Goal: Task Accomplishment & Management: Complete application form

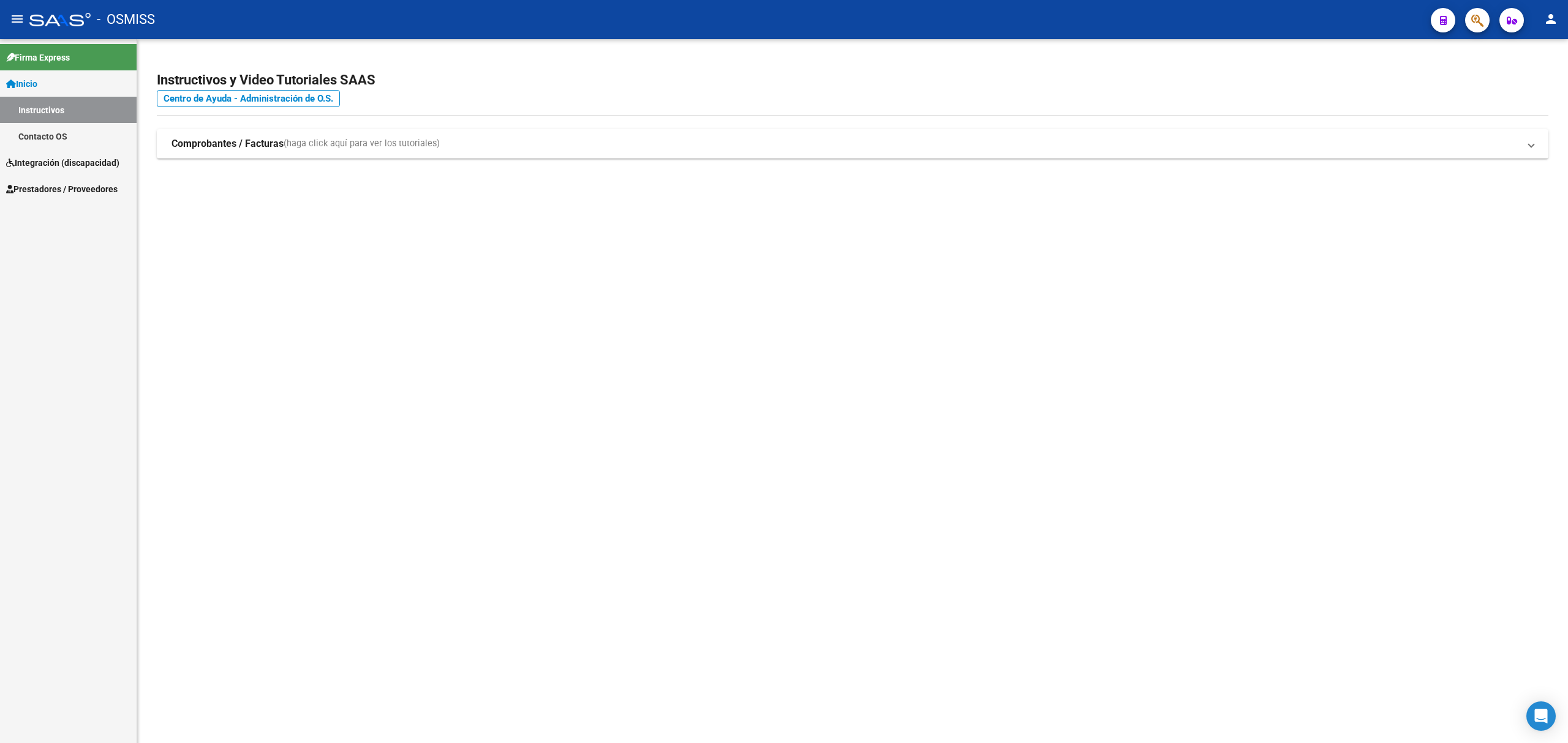
click at [27, 190] on span "Prestadores / Proveedores" at bounding box center [62, 189] width 111 height 14
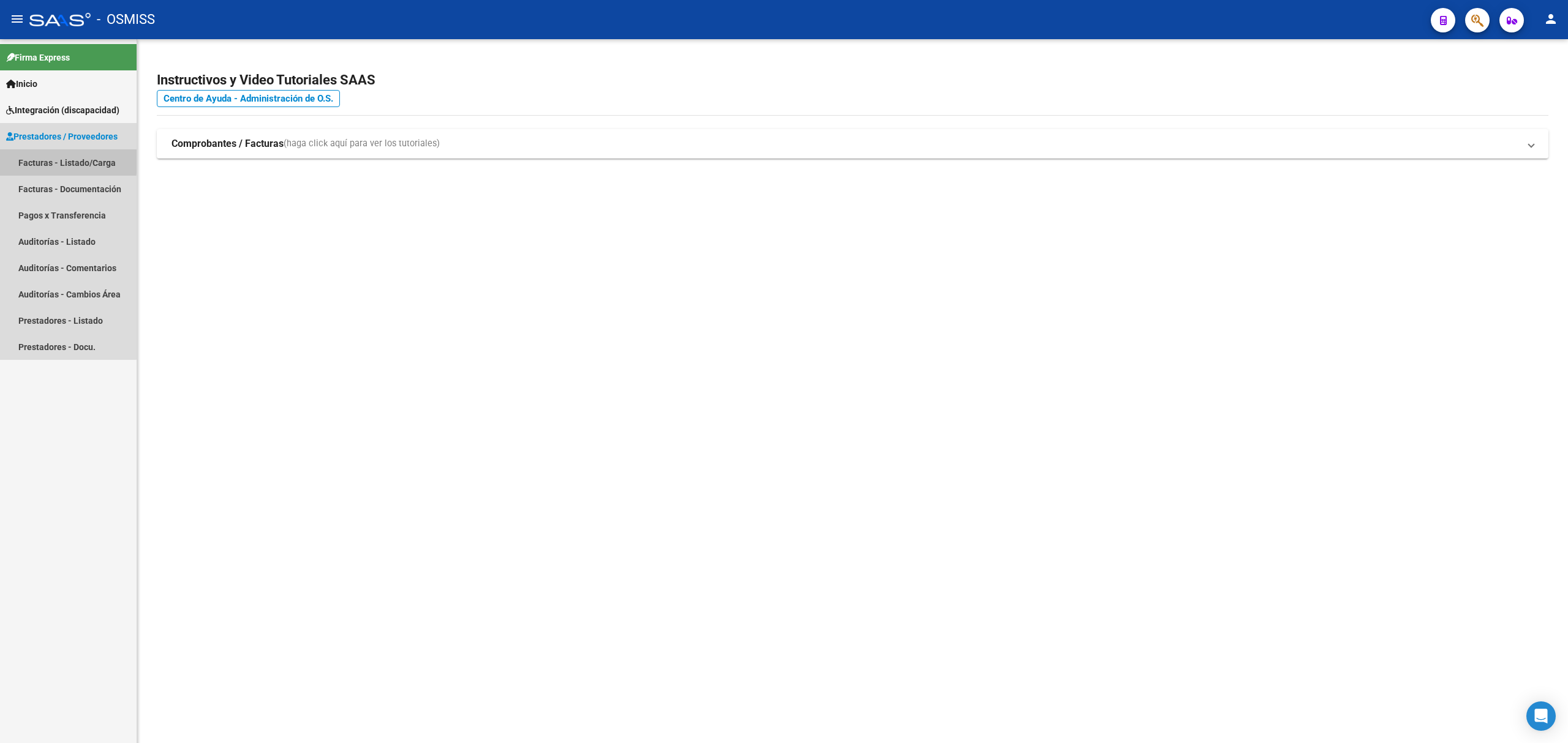
click at [50, 160] on link "Facturas - Listado/Carga" at bounding box center [68, 162] width 137 height 26
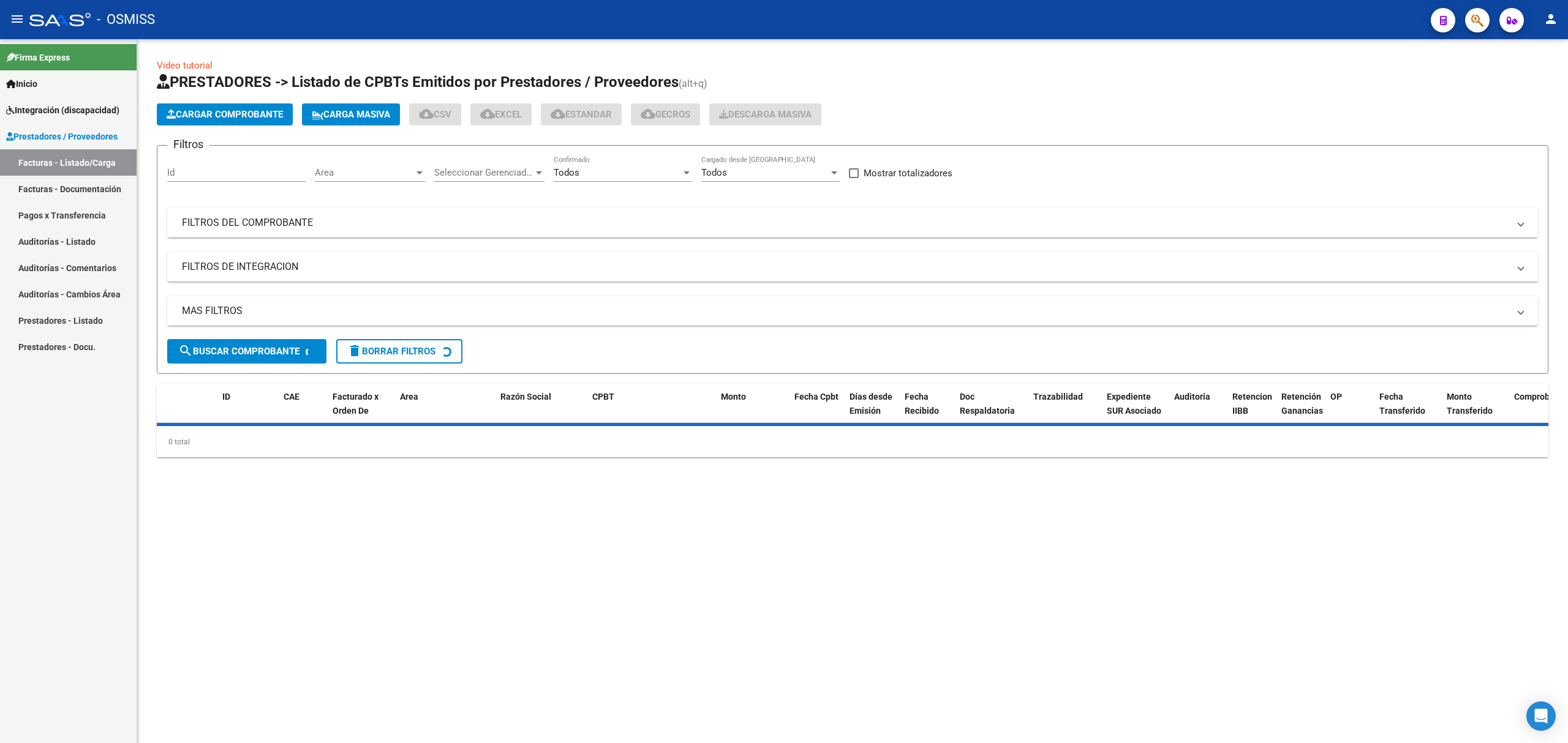
click at [294, 226] on mat-panel-title "FILTROS DEL COMPROBANTE" at bounding box center [845, 222] width 1327 height 14
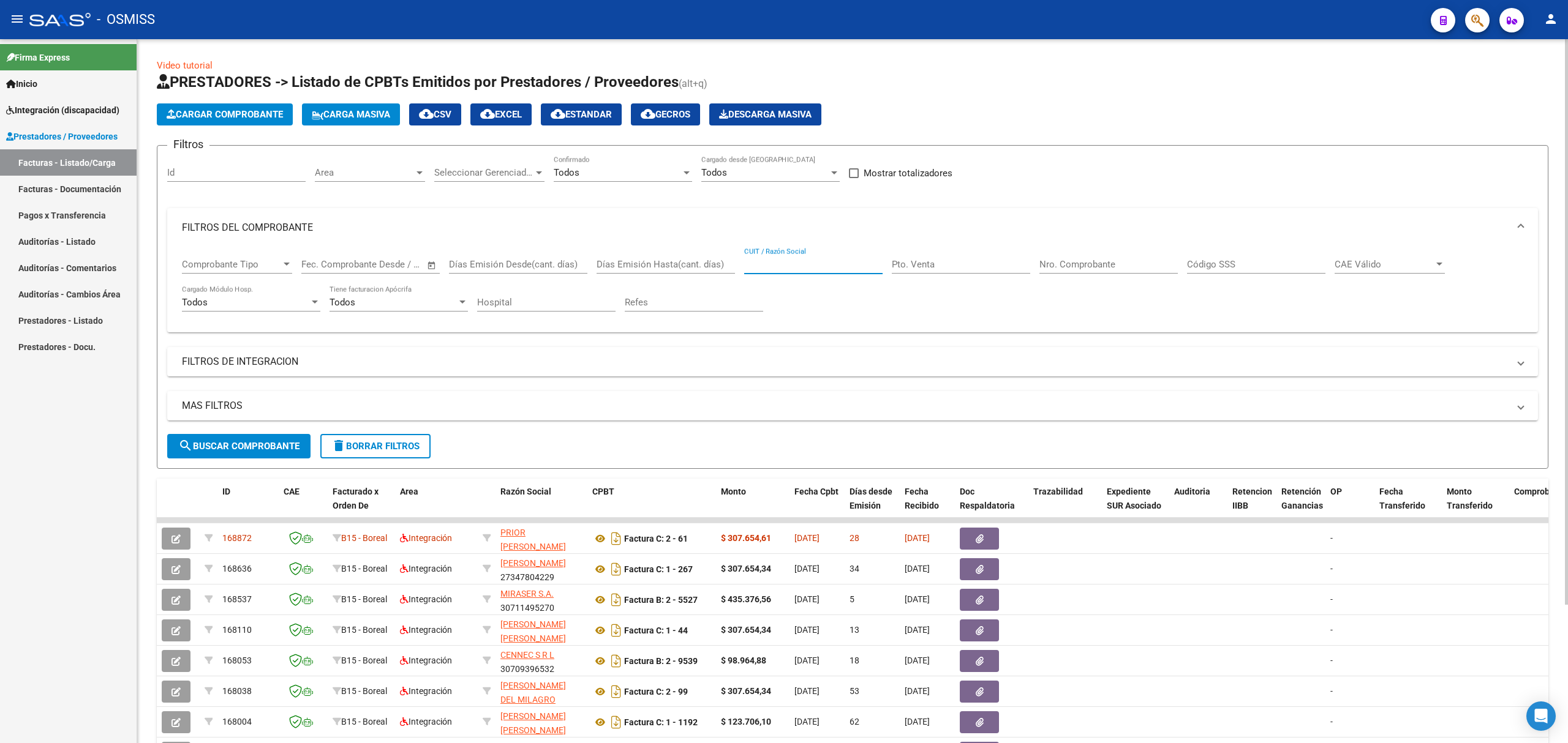
click at [799, 262] on input "CUIT / Razón Social" at bounding box center [813, 264] width 139 height 11
paste input "27379600374"
type input "27379600374"
click at [279, 448] on span "search Buscar Comprobante" at bounding box center [238, 446] width 121 height 11
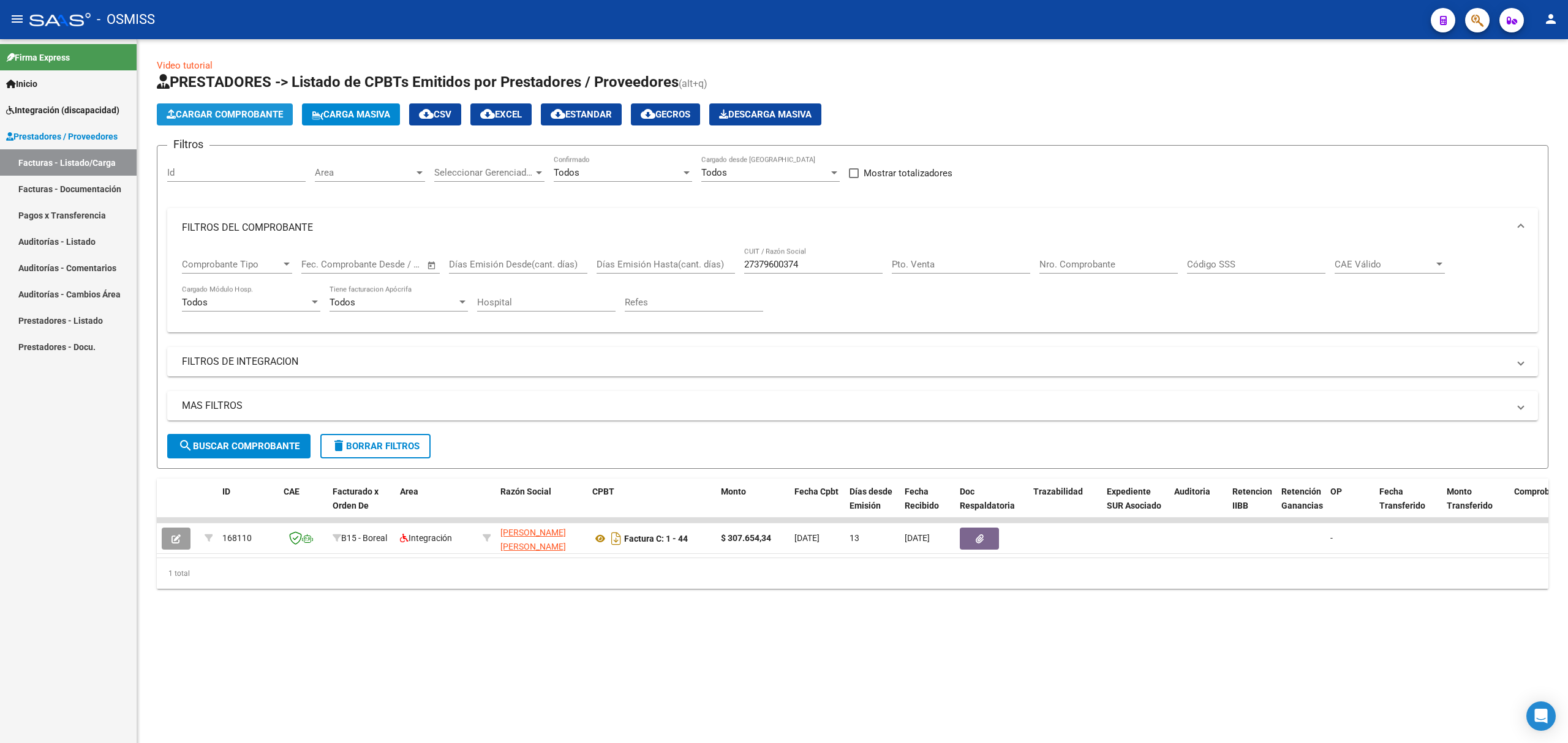
click at [225, 106] on button "Cargar Comprobante" at bounding box center [225, 114] width 136 height 22
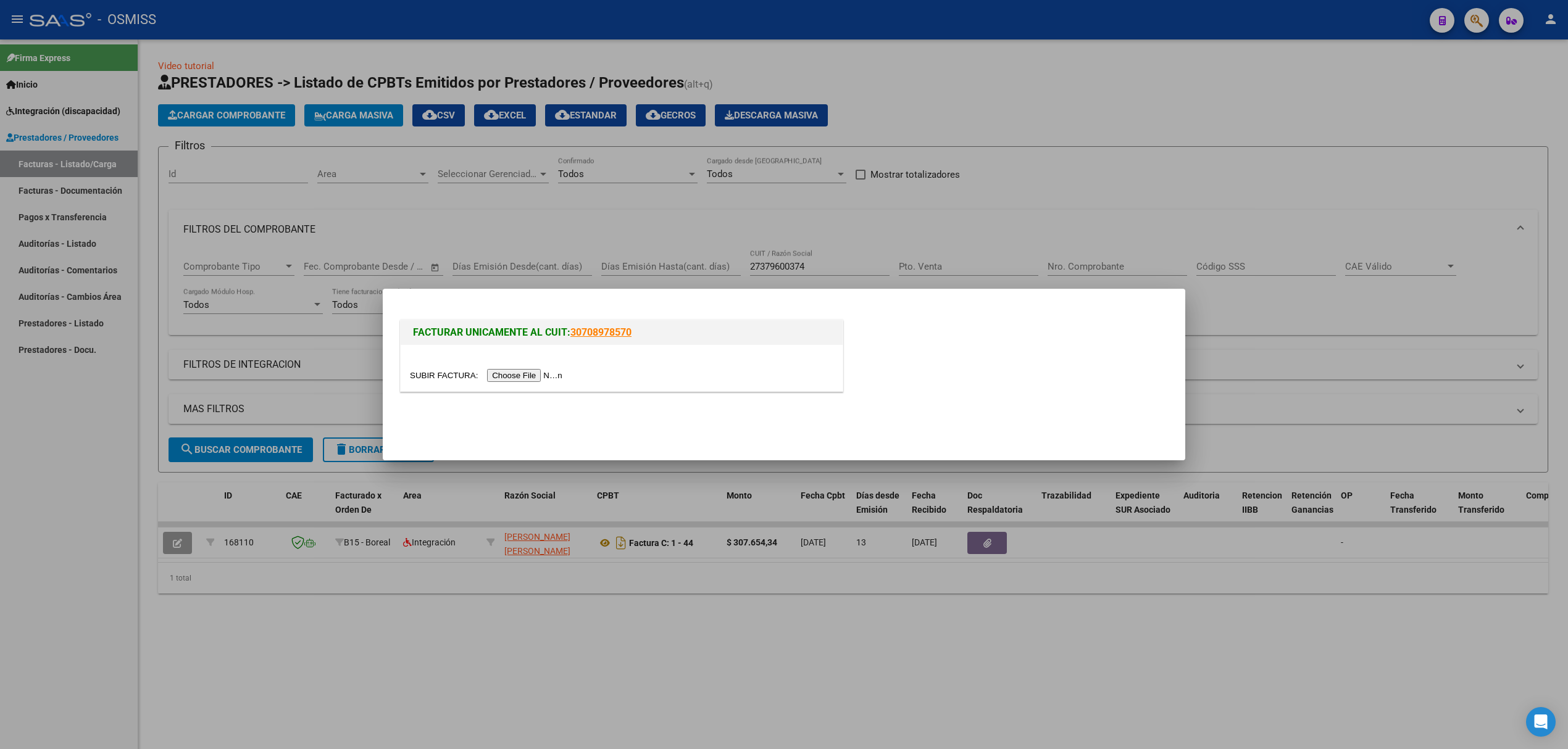
click at [496, 373] on input "file" at bounding box center [487, 376] width 156 height 13
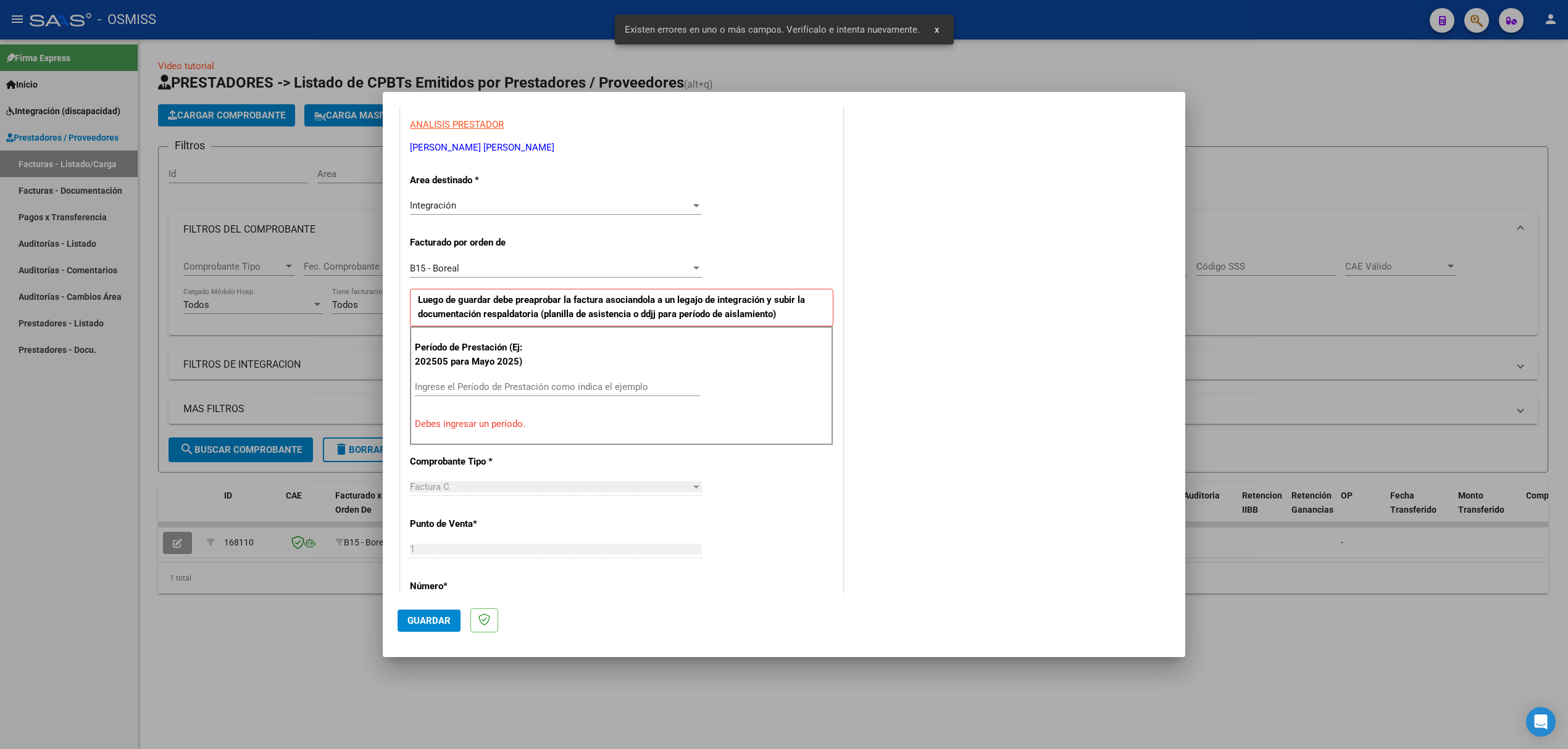
scroll to position [227, 0]
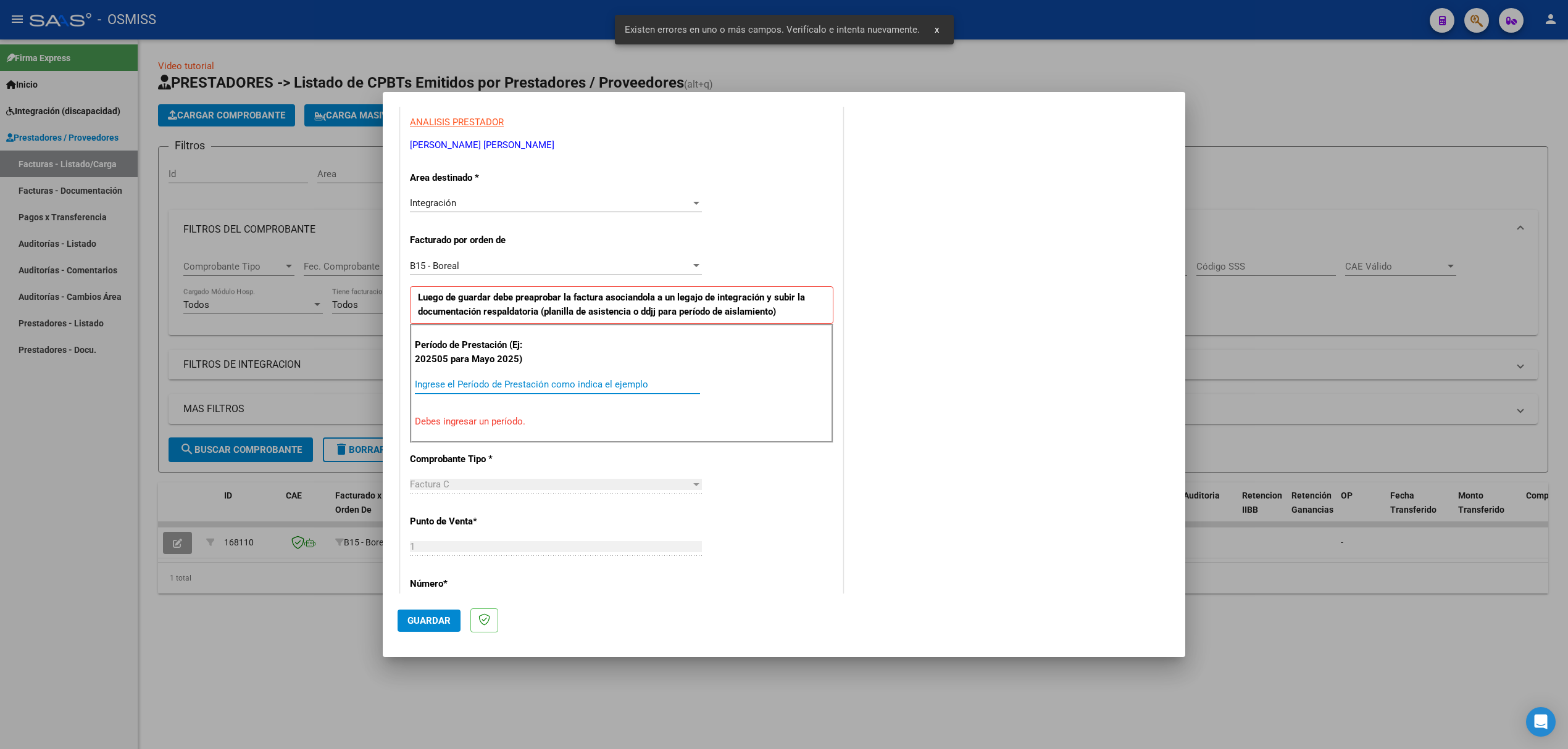
click at [524, 381] on input "Ingrese el Período de Prestación como indica el ejemplo" at bounding box center [557, 384] width 285 height 11
type input "202507"
click at [439, 621] on span "Guardar" at bounding box center [429, 620] width 44 height 11
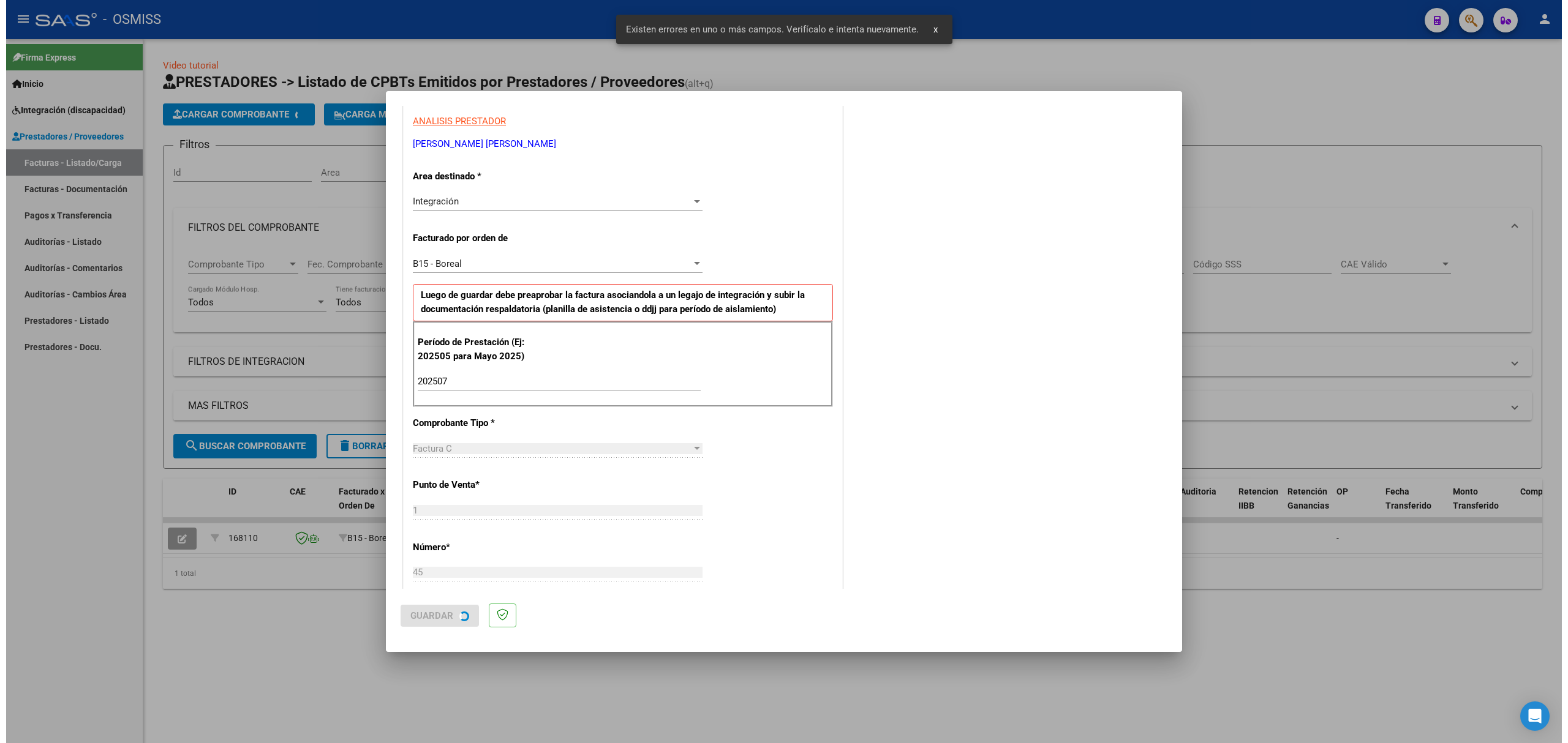
scroll to position [0, 0]
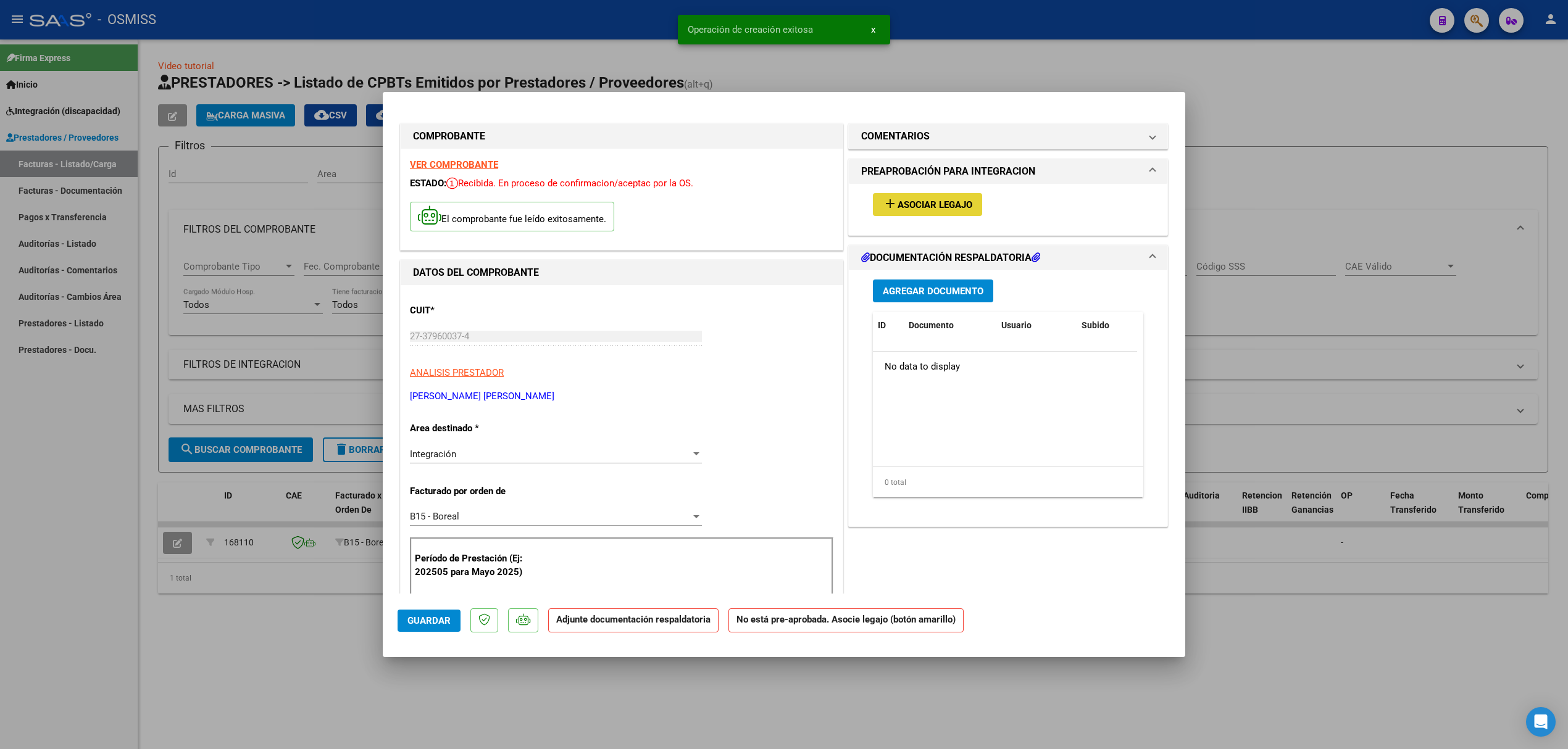
click at [910, 204] on span "Asociar Legajo" at bounding box center [935, 204] width 75 height 11
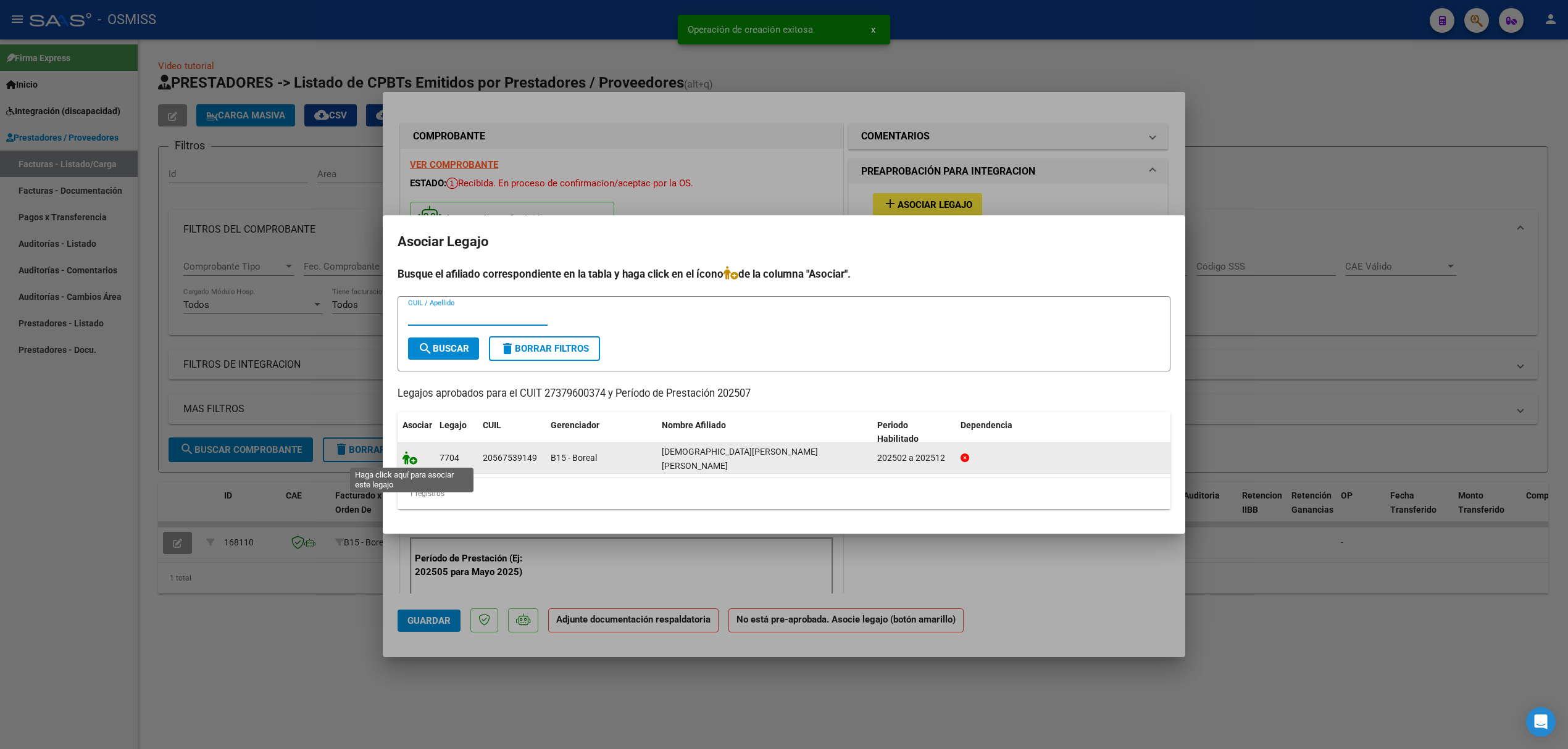
click at [415, 463] on icon at bounding box center [410, 458] width 15 height 14
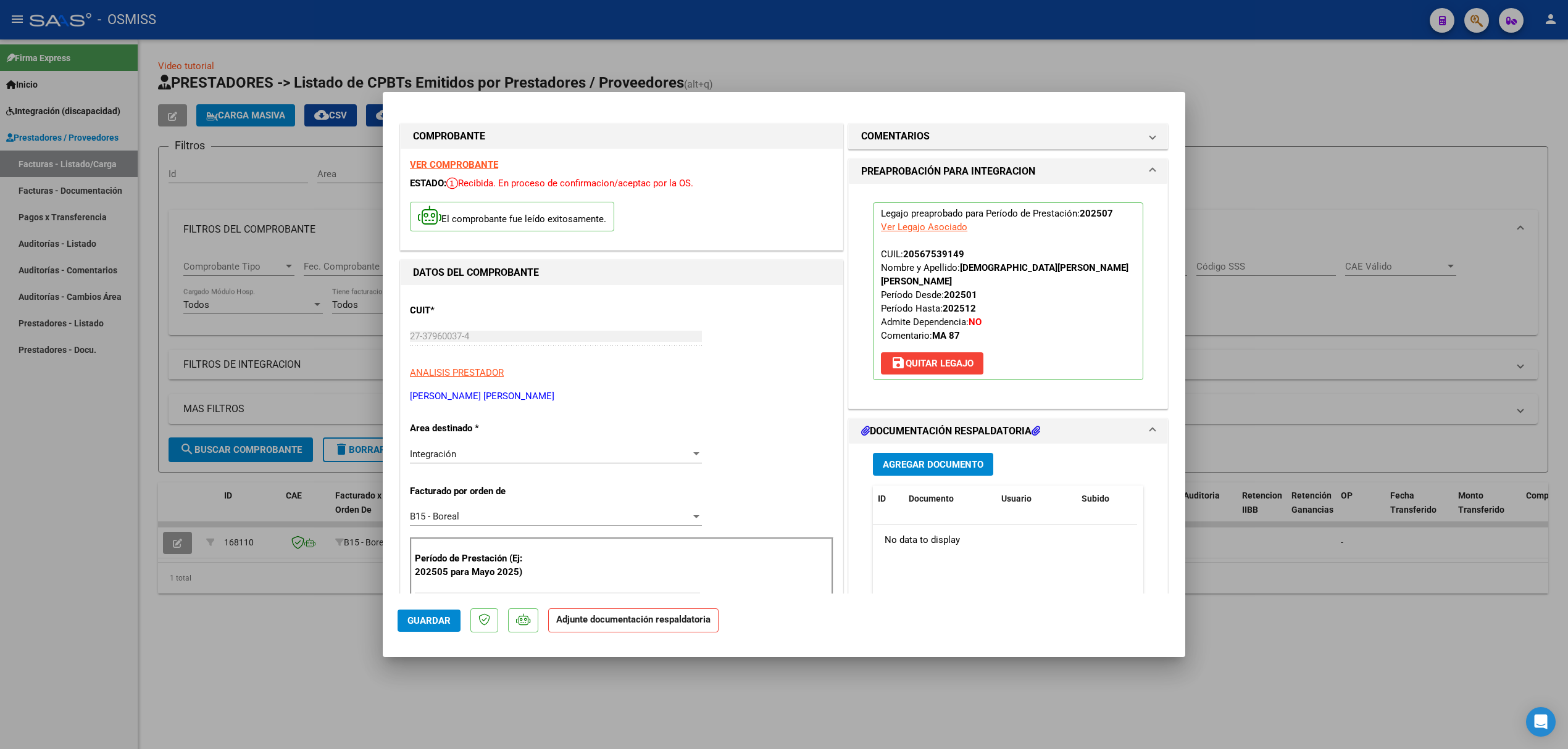
click at [937, 444] on div "Agregar Documento ID Documento Usuario Subido Acción No data to display 0 total…" at bounding box center [1008, 566] width 289 height 246
click at [933, 459] on span "Agregar Documento" at bounding box center [933, 464] width 101 height 11
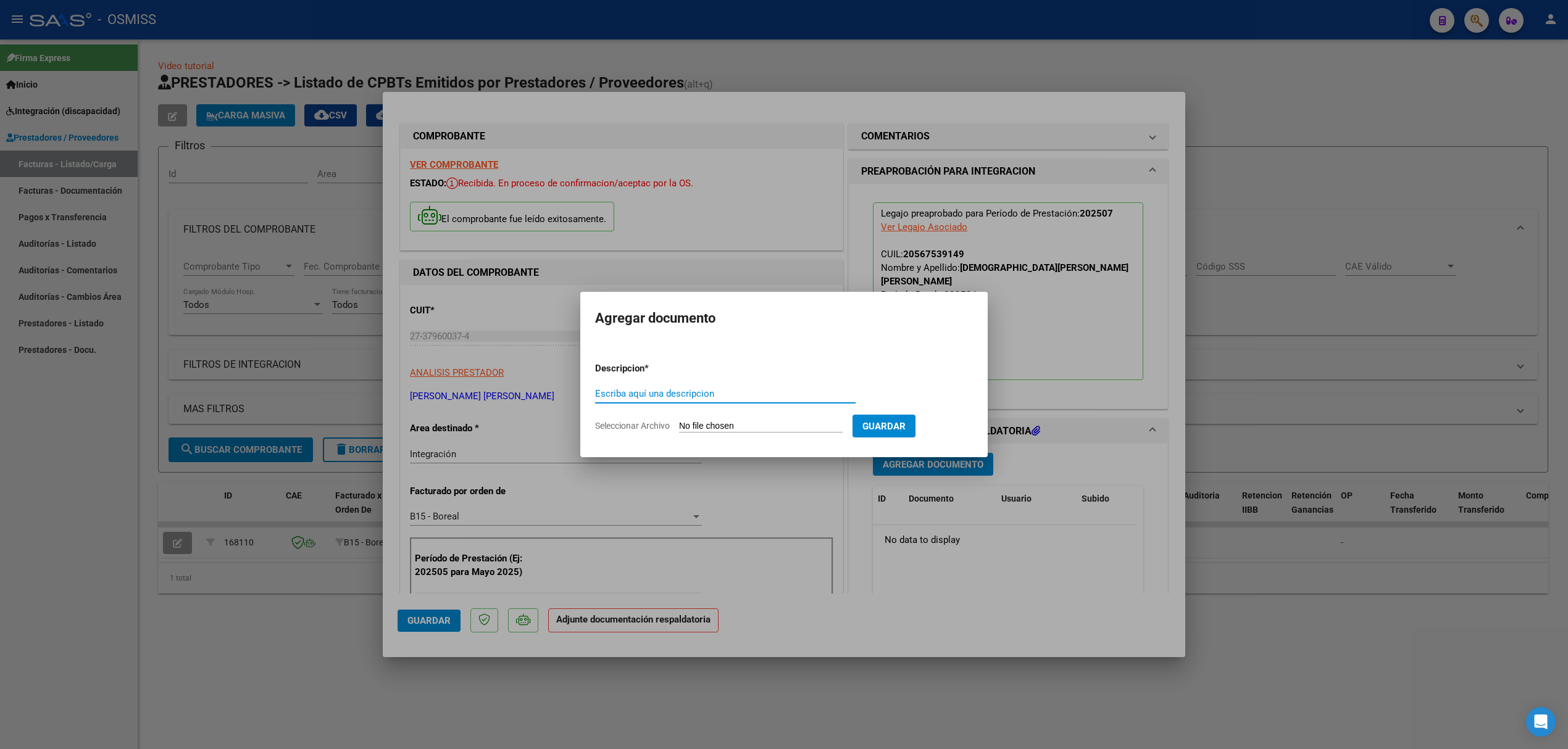
click at [700, 433] on form "Descripcion * Escriba aquí una descripcion Seleccionar Archivo Guardar" at bounding box center [784, 397] width 378 height 90
click at [700, 427] on input "Seleccionar Archivo" at bounding box center [761, 427] width 164 height 12
type input "C:\fakepath\151883-1-Planilla_de_Asistencia.jpg"
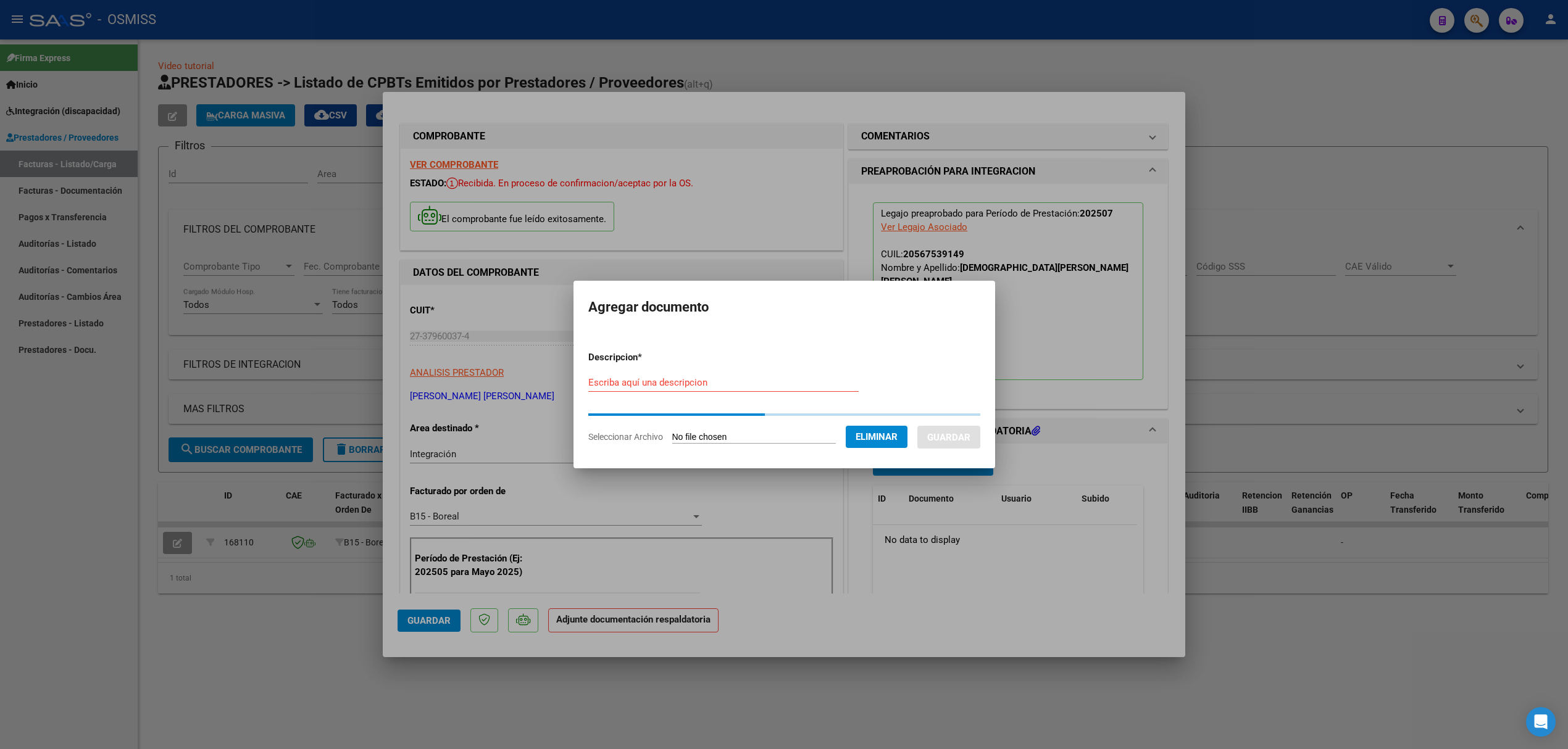
click at [609, 378] on input "Escriba aquí una descripcion" at bounding box center [724, 382] width 270 height 11
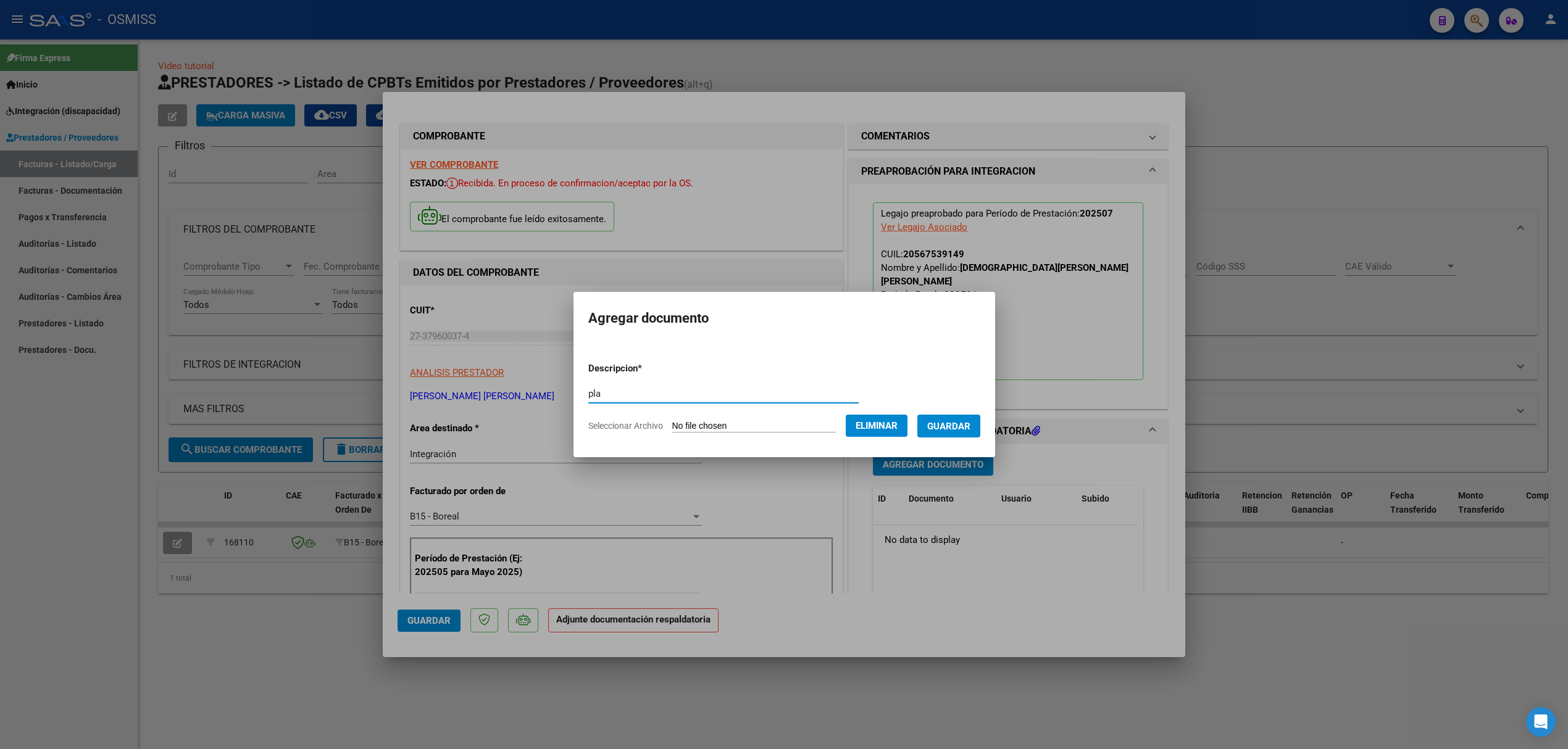
type input "plan"
type input "PLANILLA"
click at [939, 427] on button "Guardar" at bounding box center [949, 426] width 63 height 23
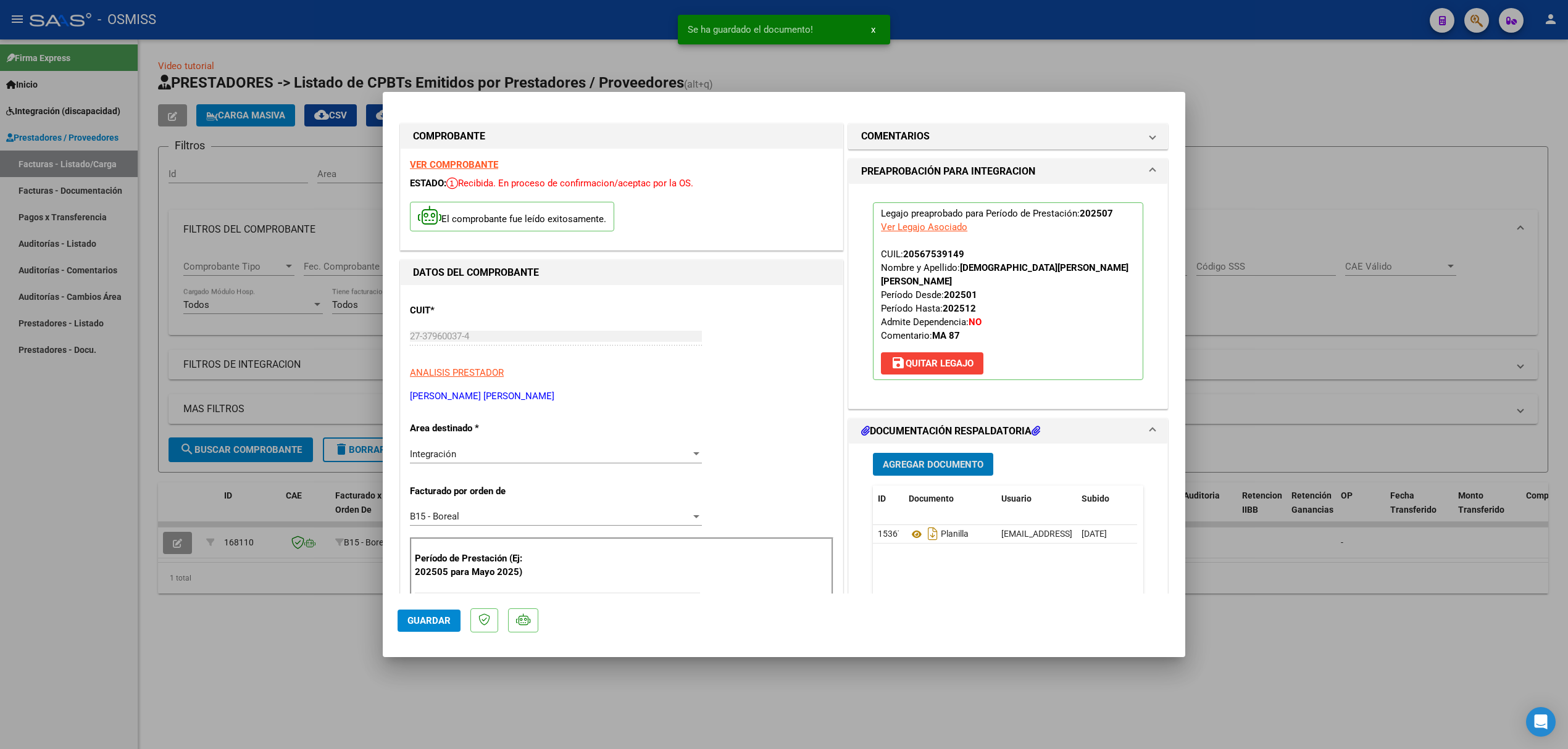
click at [414, 611] on button "Guardar" at bounding box center [429, 621] width 63 height 22
click at [272, 507] on div at bounding box center [784, 374] width 1568 height 749
type input "$ 0,00"
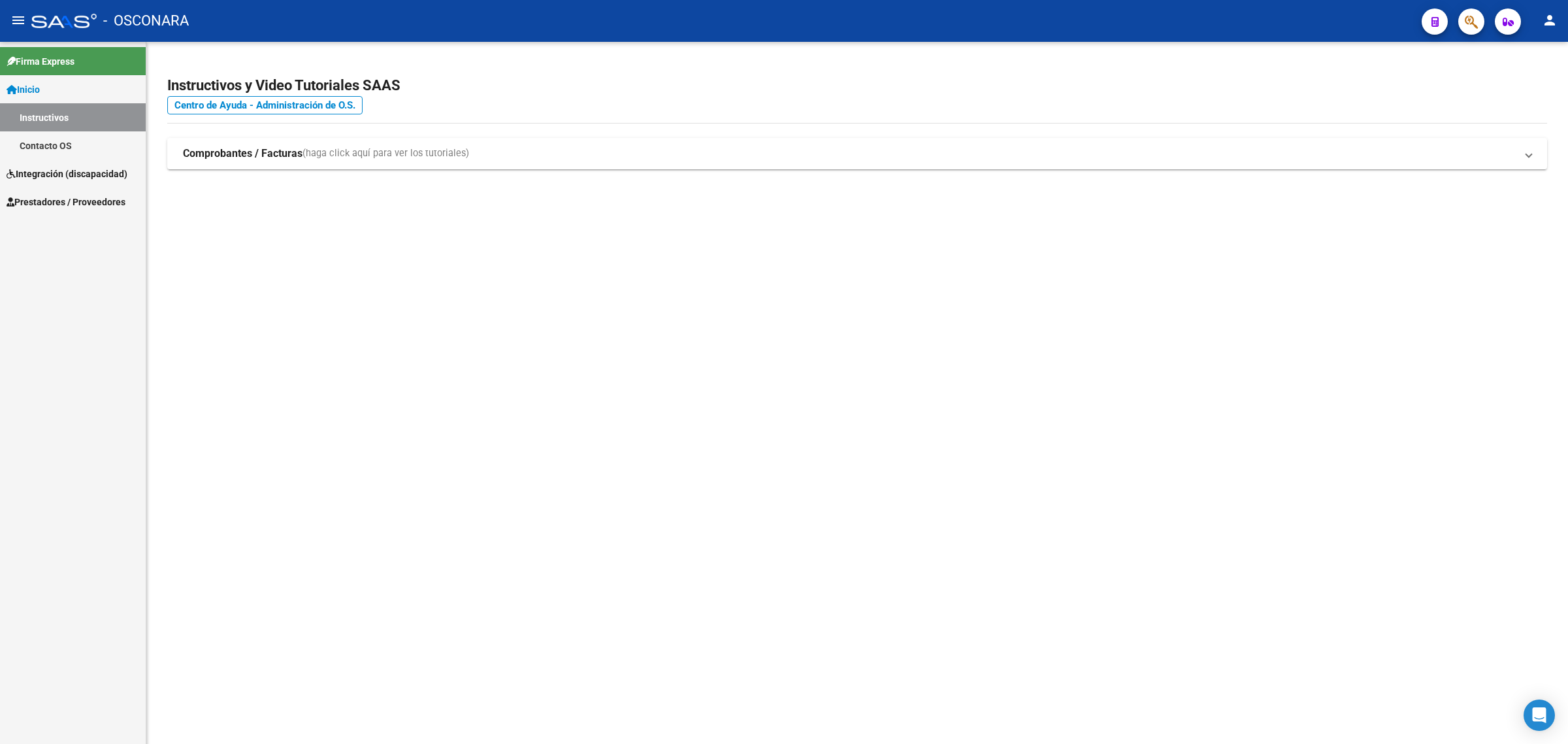
click at [40, 181] on link "Integración (discapacidad)" at bounding box center [73, 173] width 146 height 28
click at [86, 199] on span "Prestadores / Proveedores" at bounding box center [66, 202] width 119 height 15
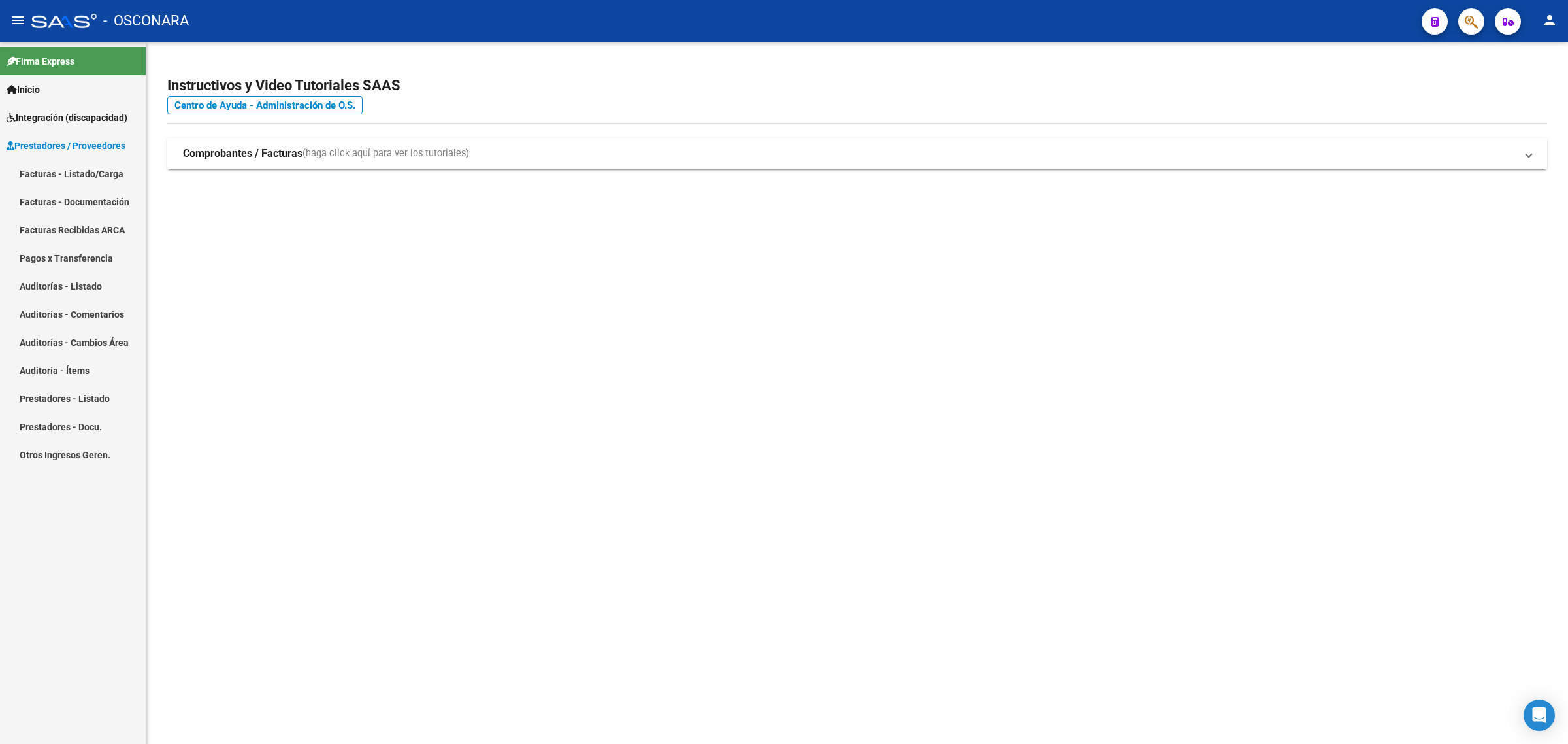
click at [89, 170] on link "Facturas - Listado/Carga" at bounding box center [73, 173] width 146 height 28
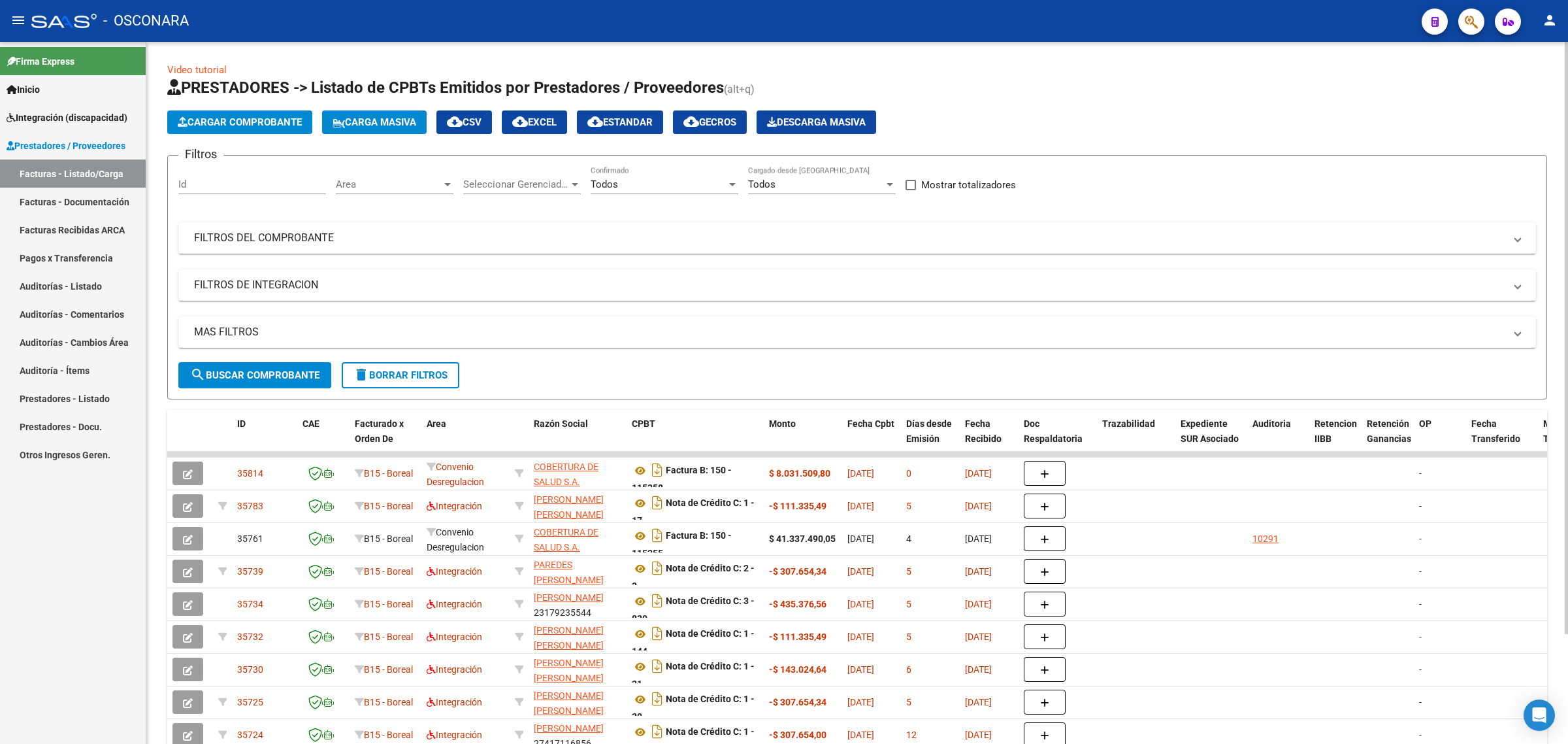
click at [289, 253] on div "Filtros Id Area Area Seleccionar Gerenciador Seleccionar Gerenciador Todos Conf…" at bounding box center [857, 264] width 1358 height 196
click at [298, 240] on mat-panel-title "FILTROS DEL COMPROBANTE" at bounding box center [849, 238] width 1310 height 15
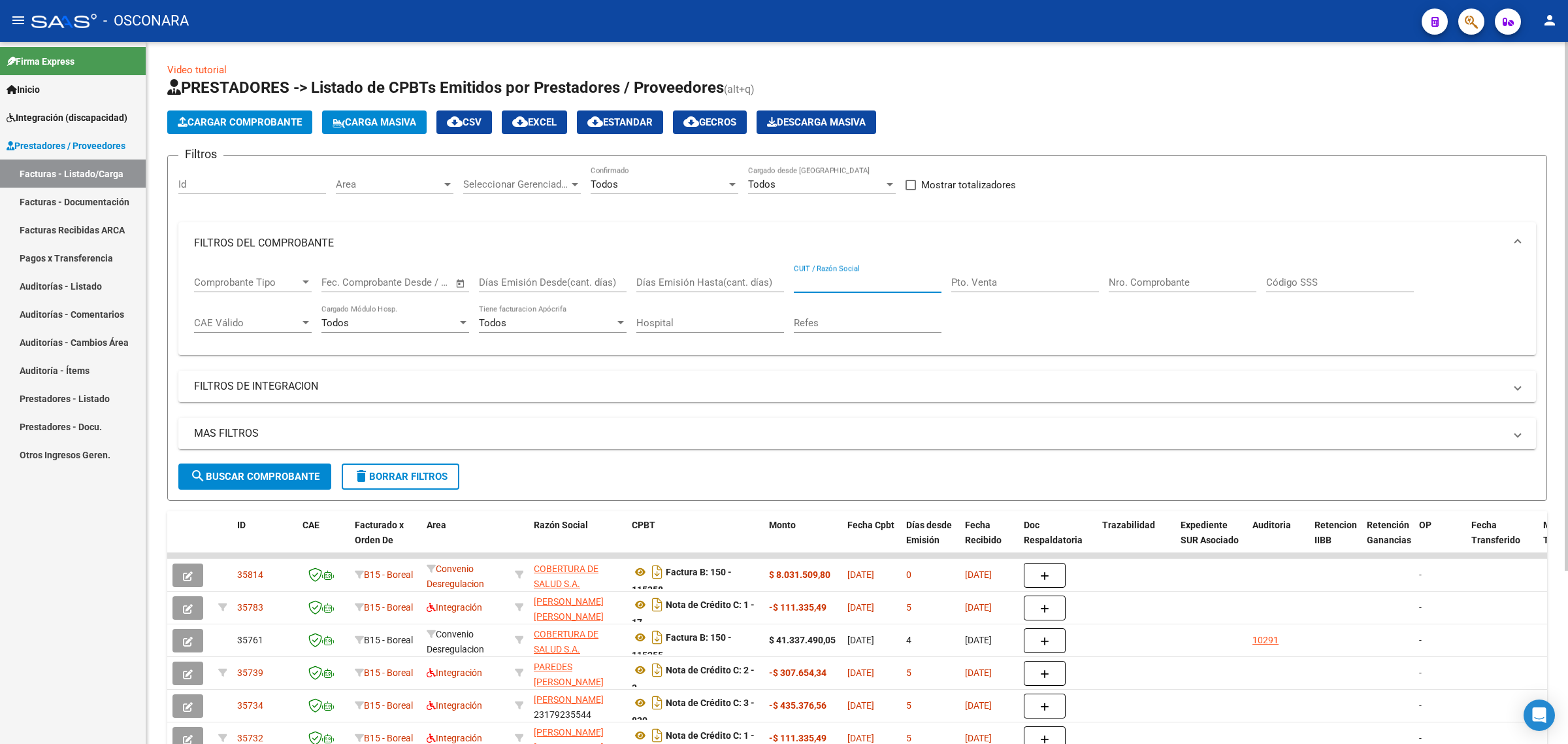
click at [868, 285] on input "CUIT / Razón Social" at bounding box center [868, 282] width 148 height 12
paste input "27239410427"
type input "27239410427"
click at [276, 476] on span "search Buscar Comprobante" at bounding box center [254, 476] width 129 height 12
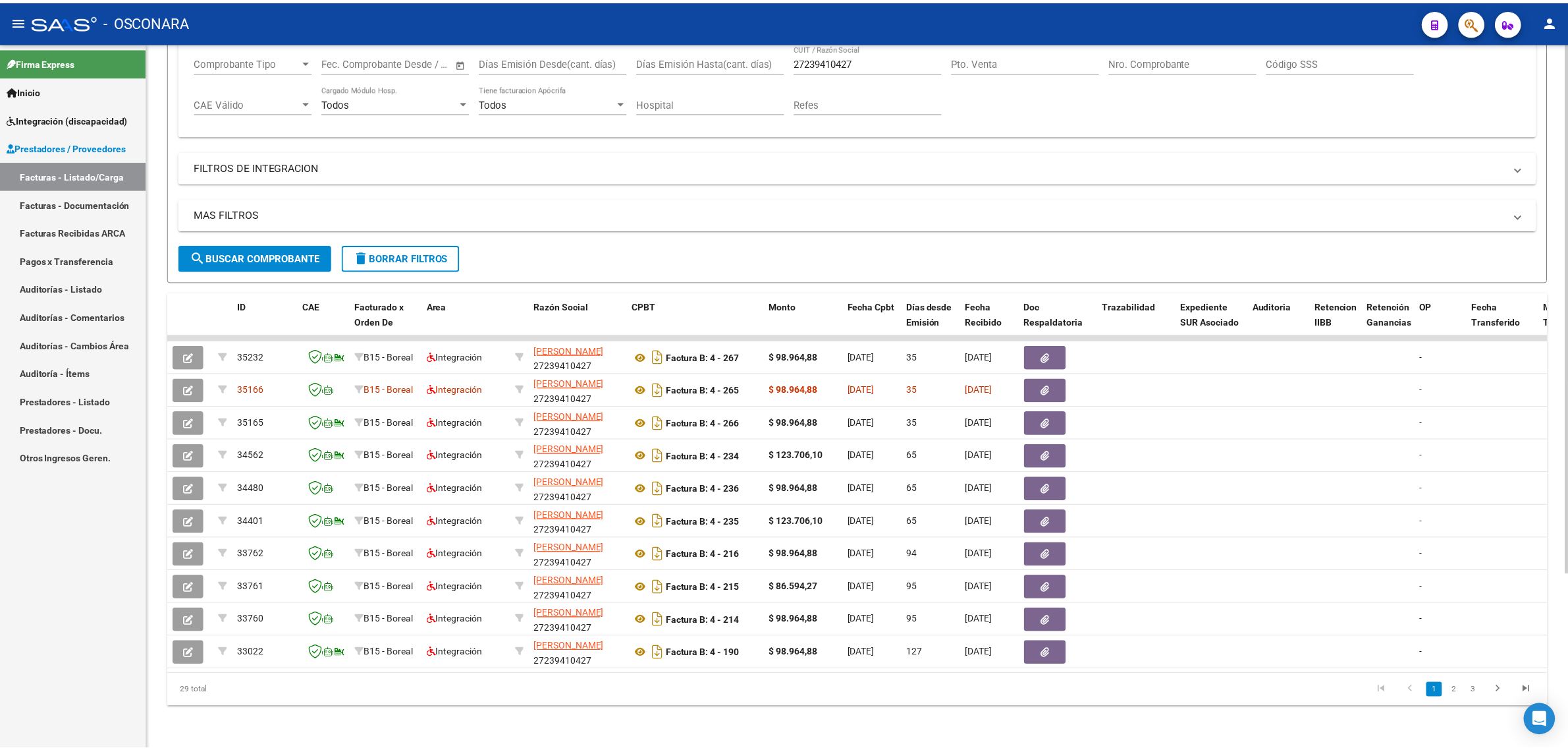
scroll to position [232, 0]
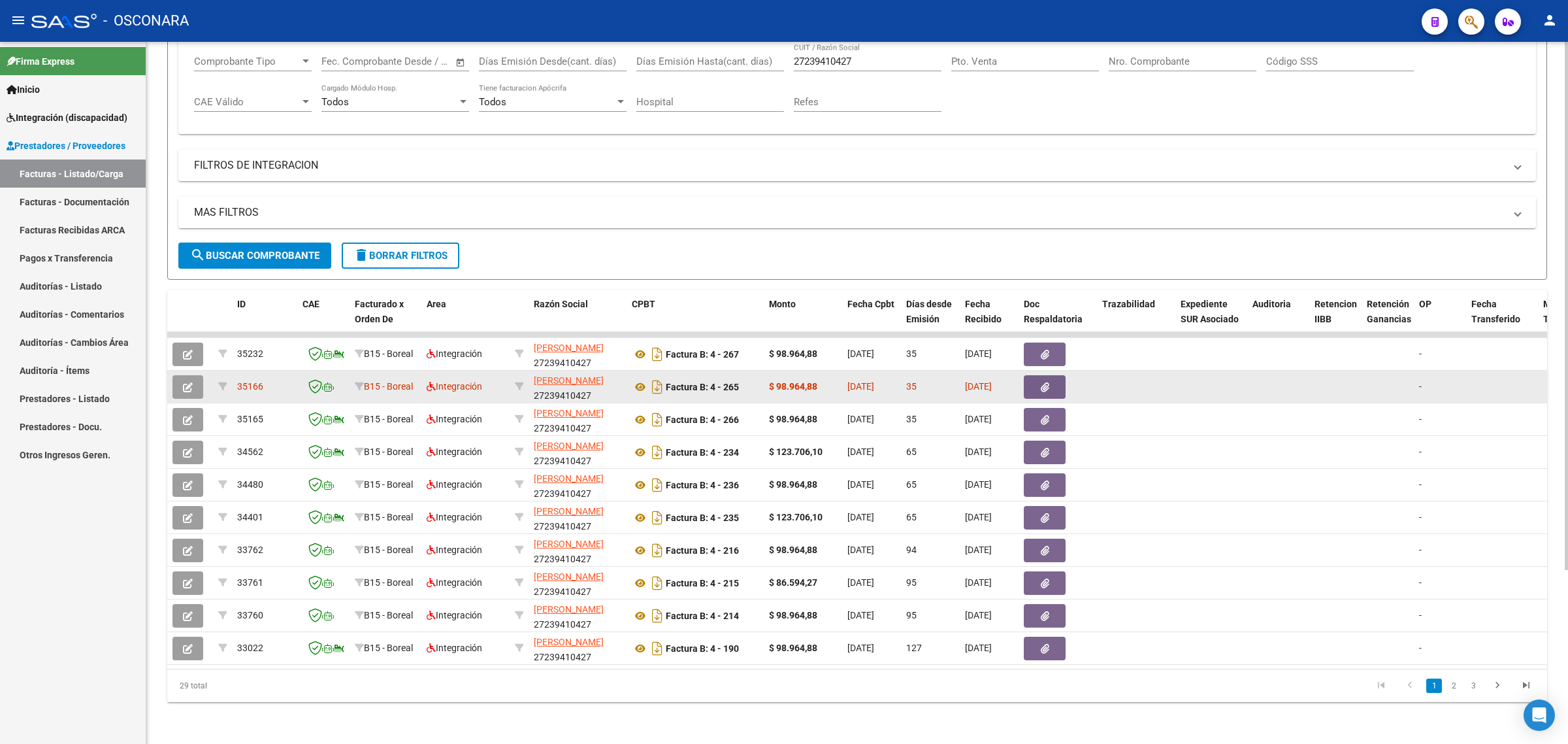
click at [187, 383] on icon "button" at bounding box center [188, 388] width 10 height 10
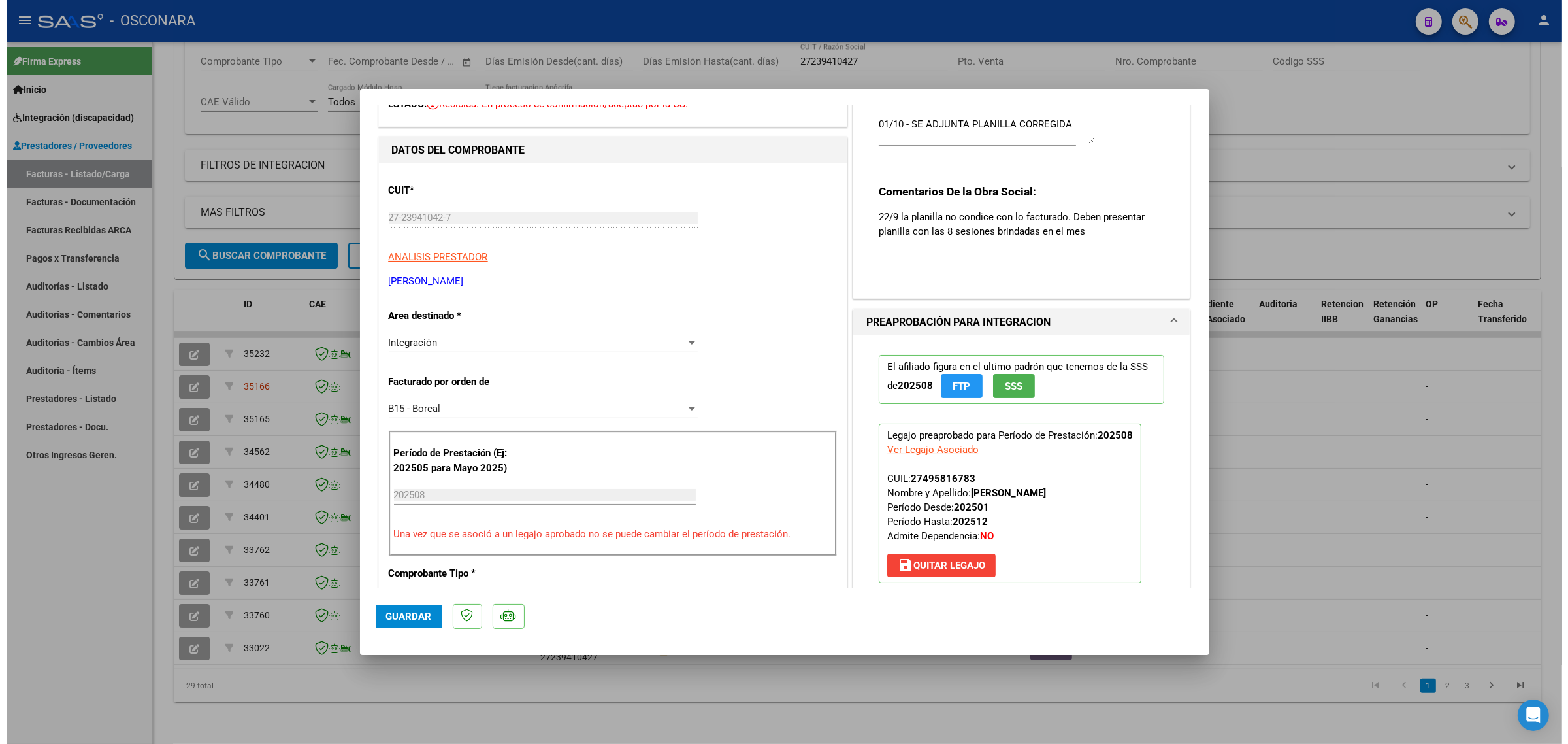
scroll to position [0, 0]
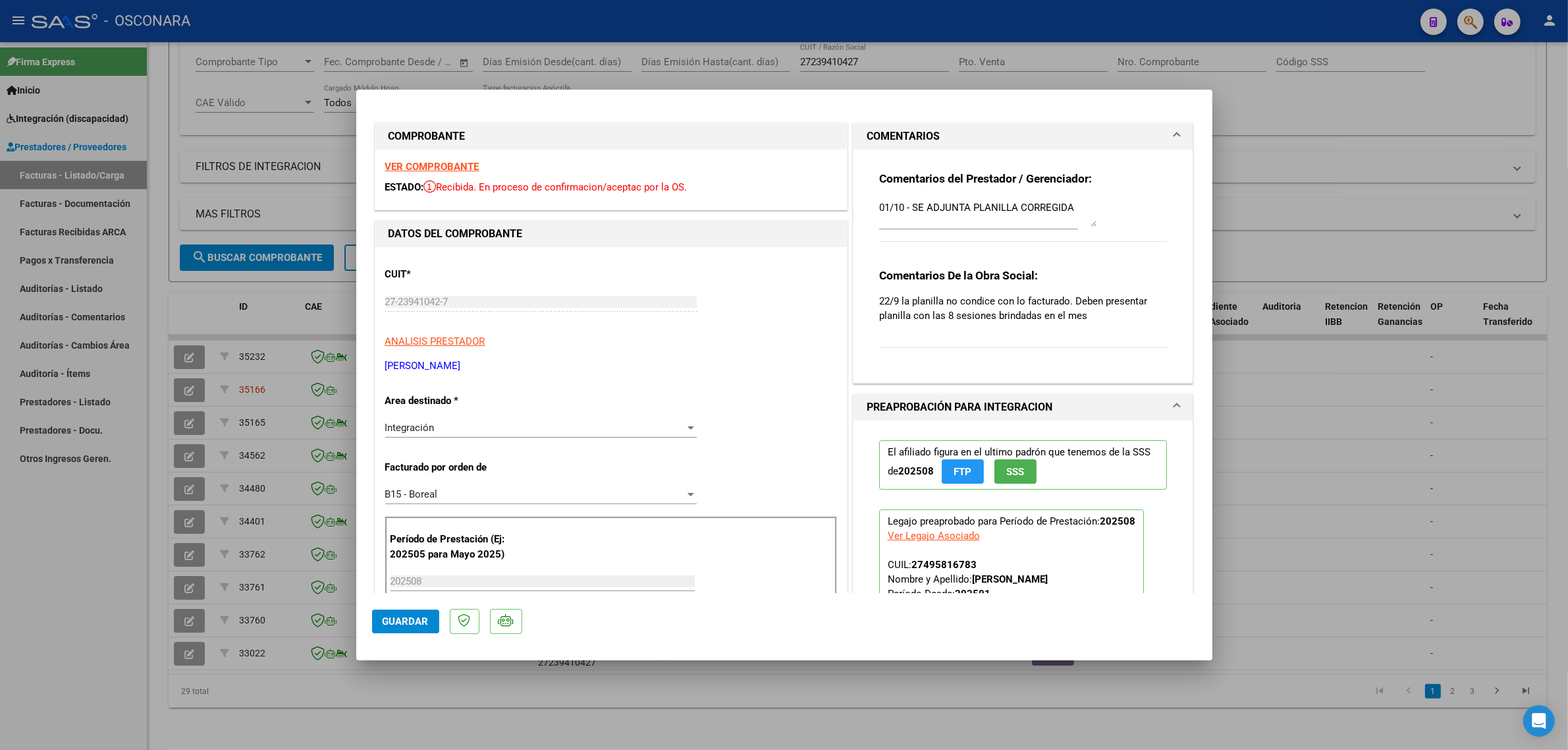
click at [285, 393] on div at bounding box center [784, 375] width 1568 height 750
type input "$ 0,00"
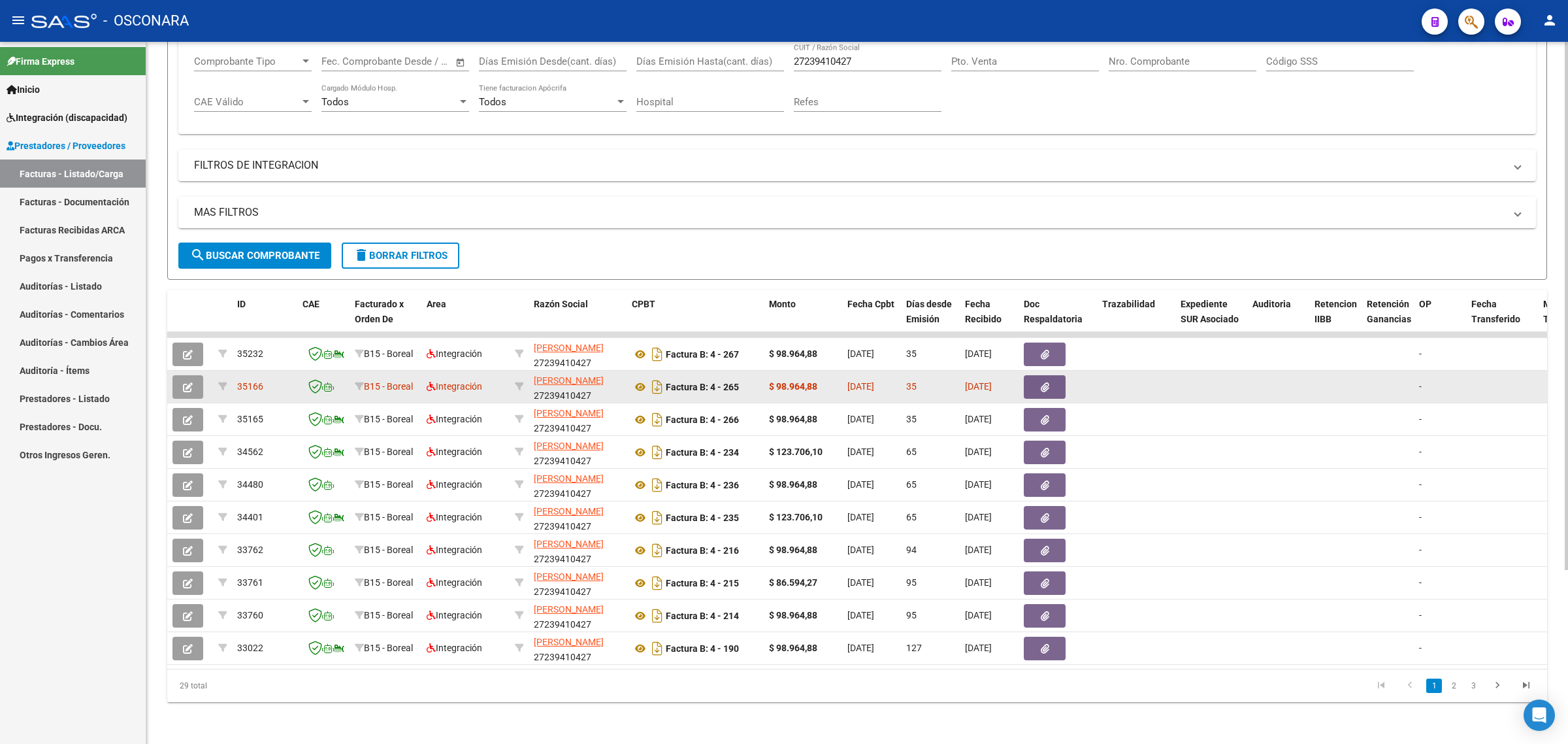
click at [246, 381] on span "35166" at bounding box center [250, 386] width 26 height 10
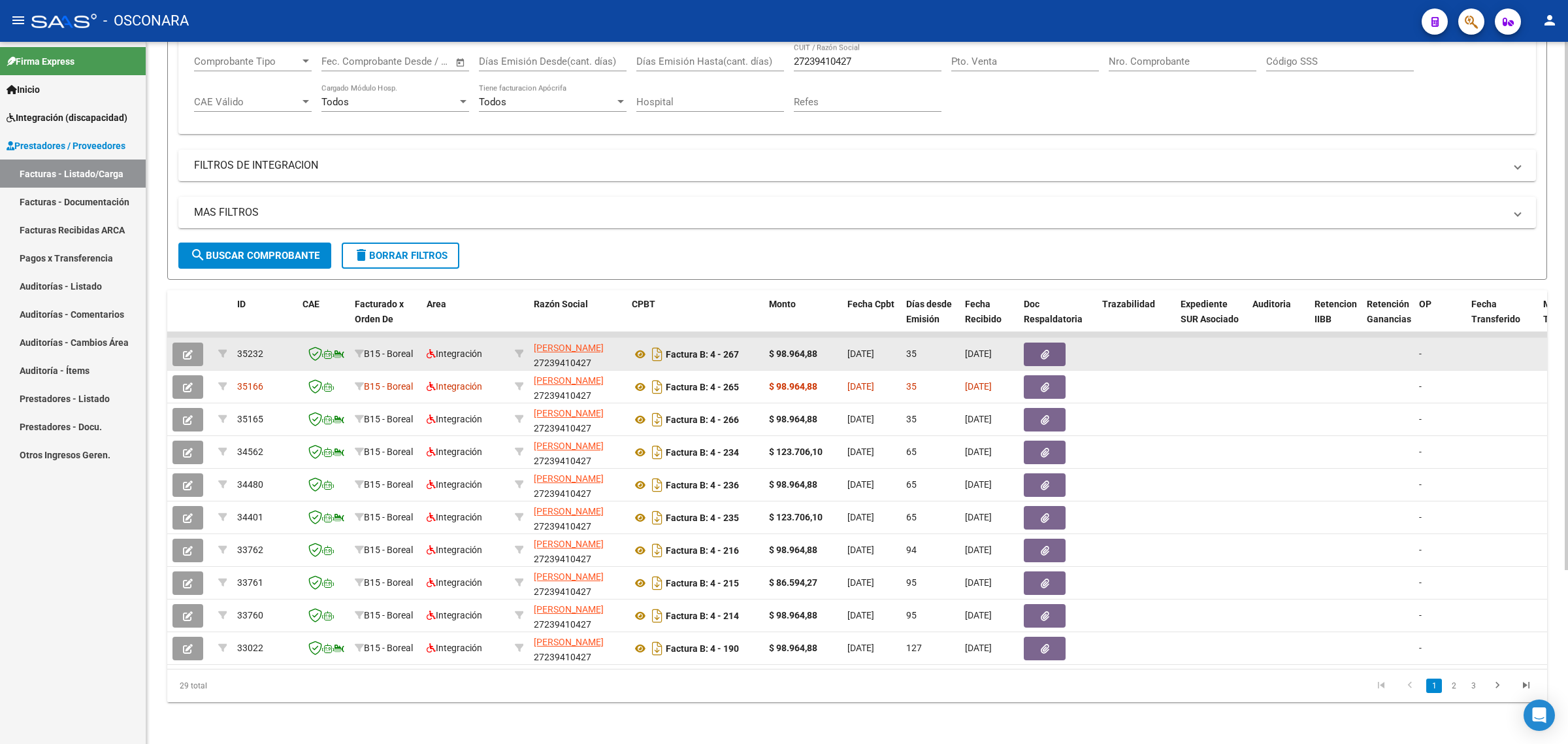
copy span "35166"
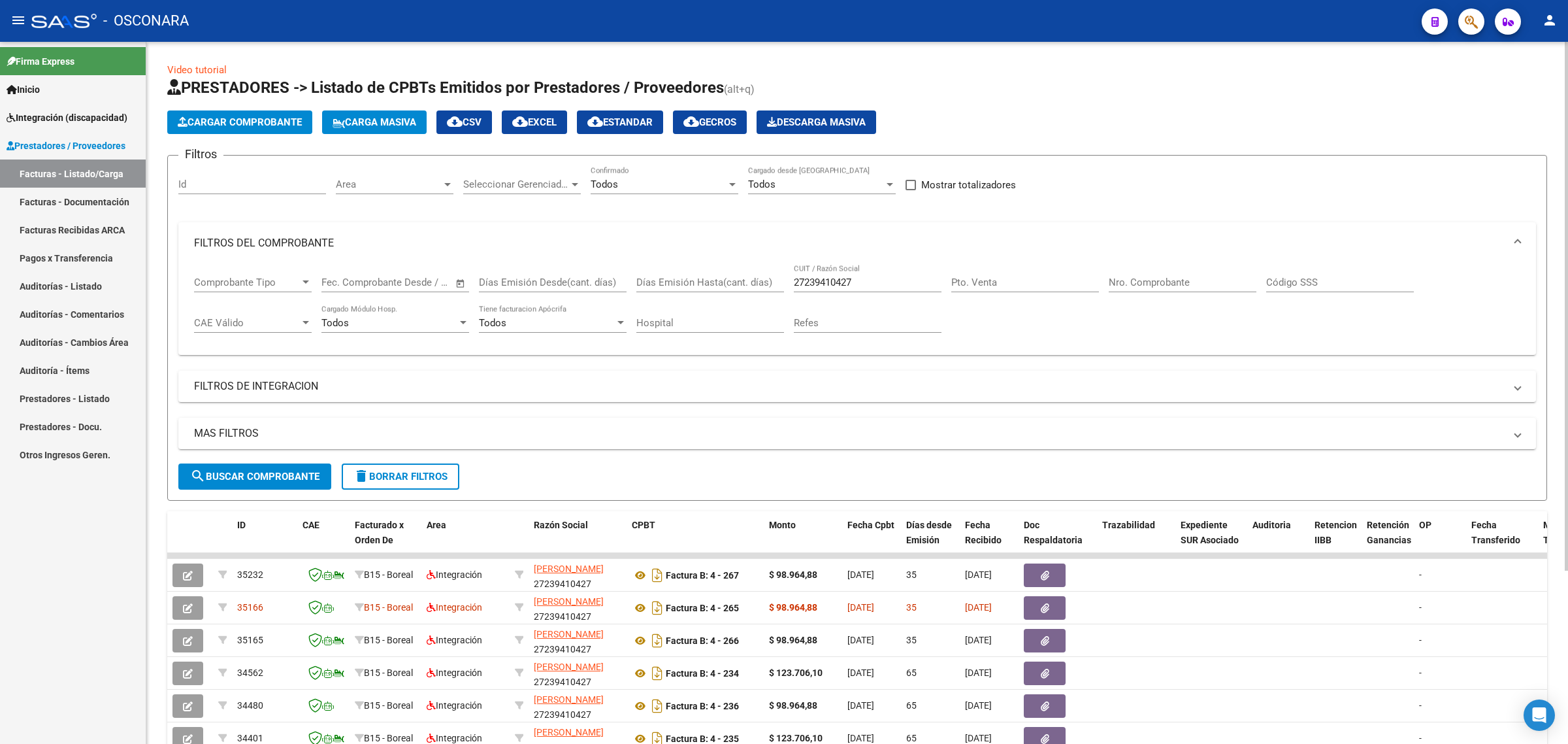
click at [828, 278] on input "27239410427" at bounding box center [868, 282] width 148 height 12
paste input "0210256394"
type input "20210256394"
click at [308, 474] on span "search Buscar Comprobante" at bounding box center [254, 476] width 129 height 12
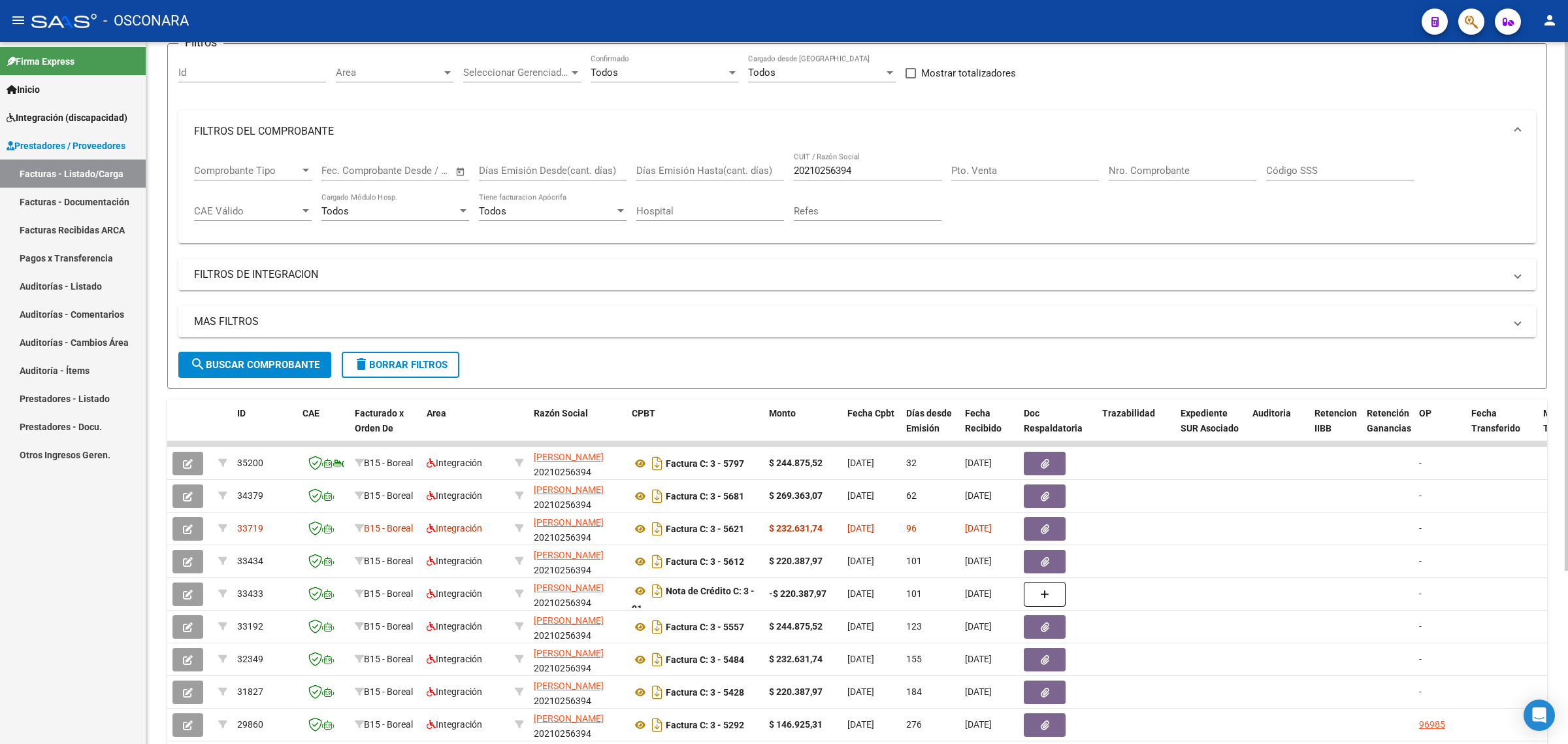
scroll to position [163, 0]
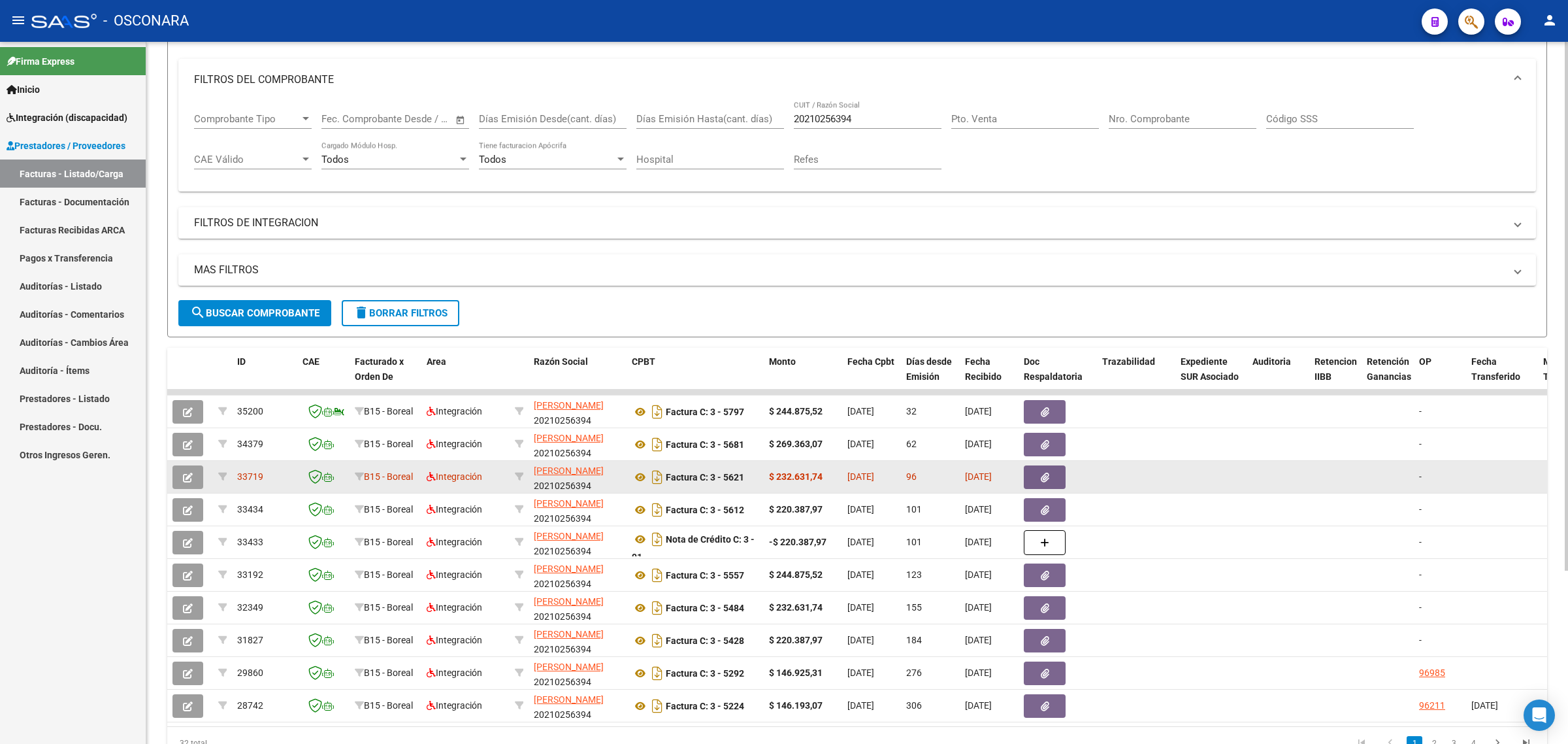
click at [244, 472] on span "33719" at bounding box center [250, 476] width 26 height 10
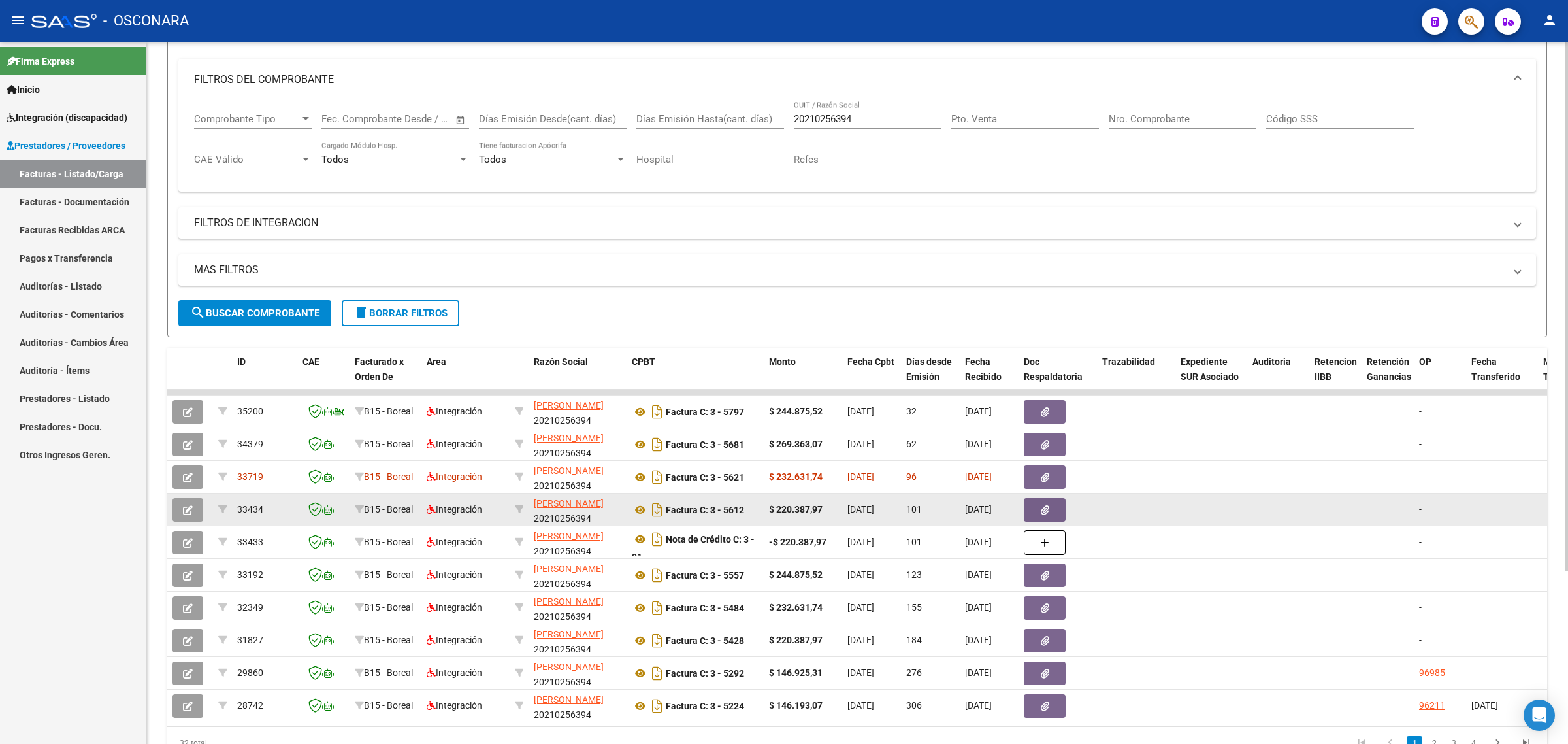
copy span "33719"
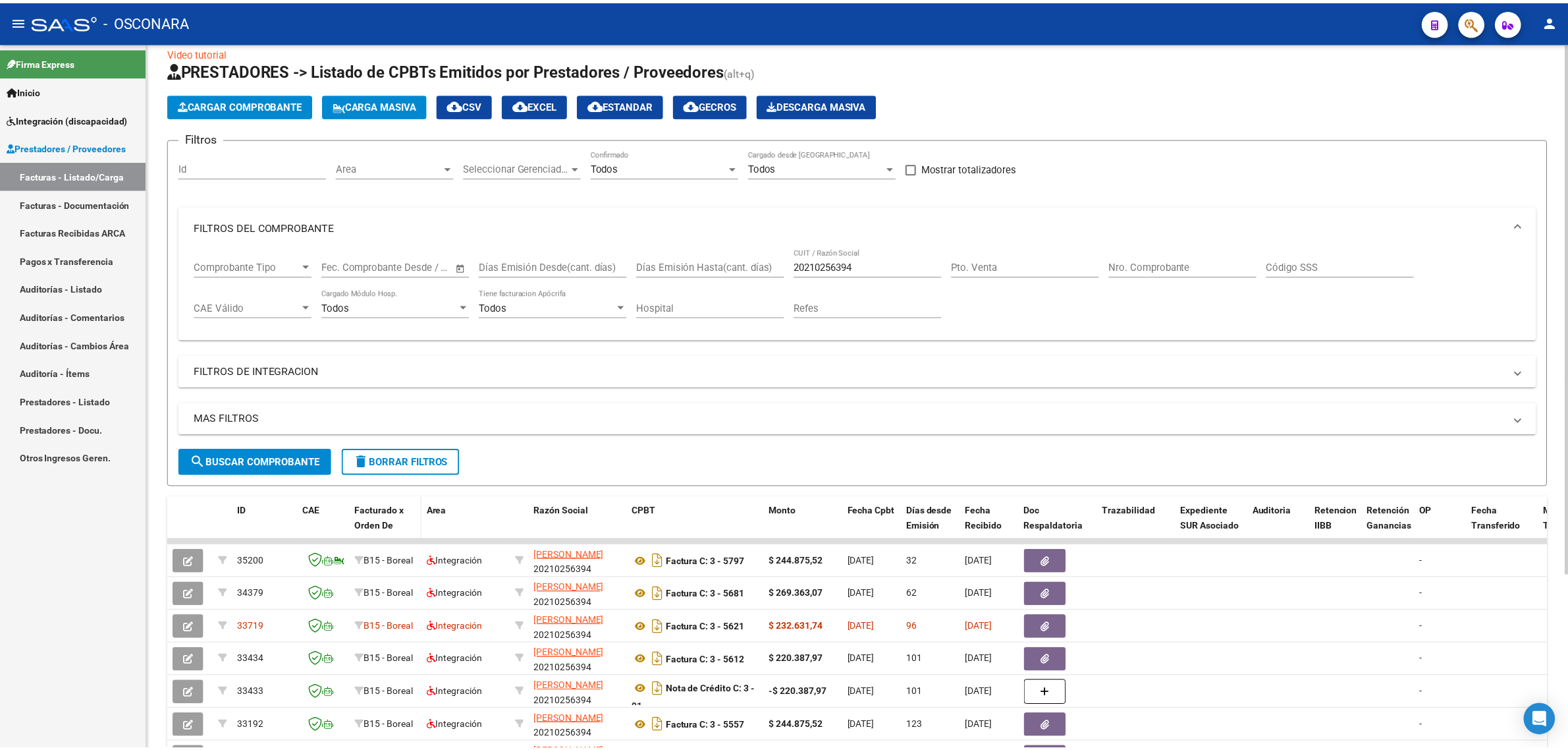
scroll to position [0, 0]
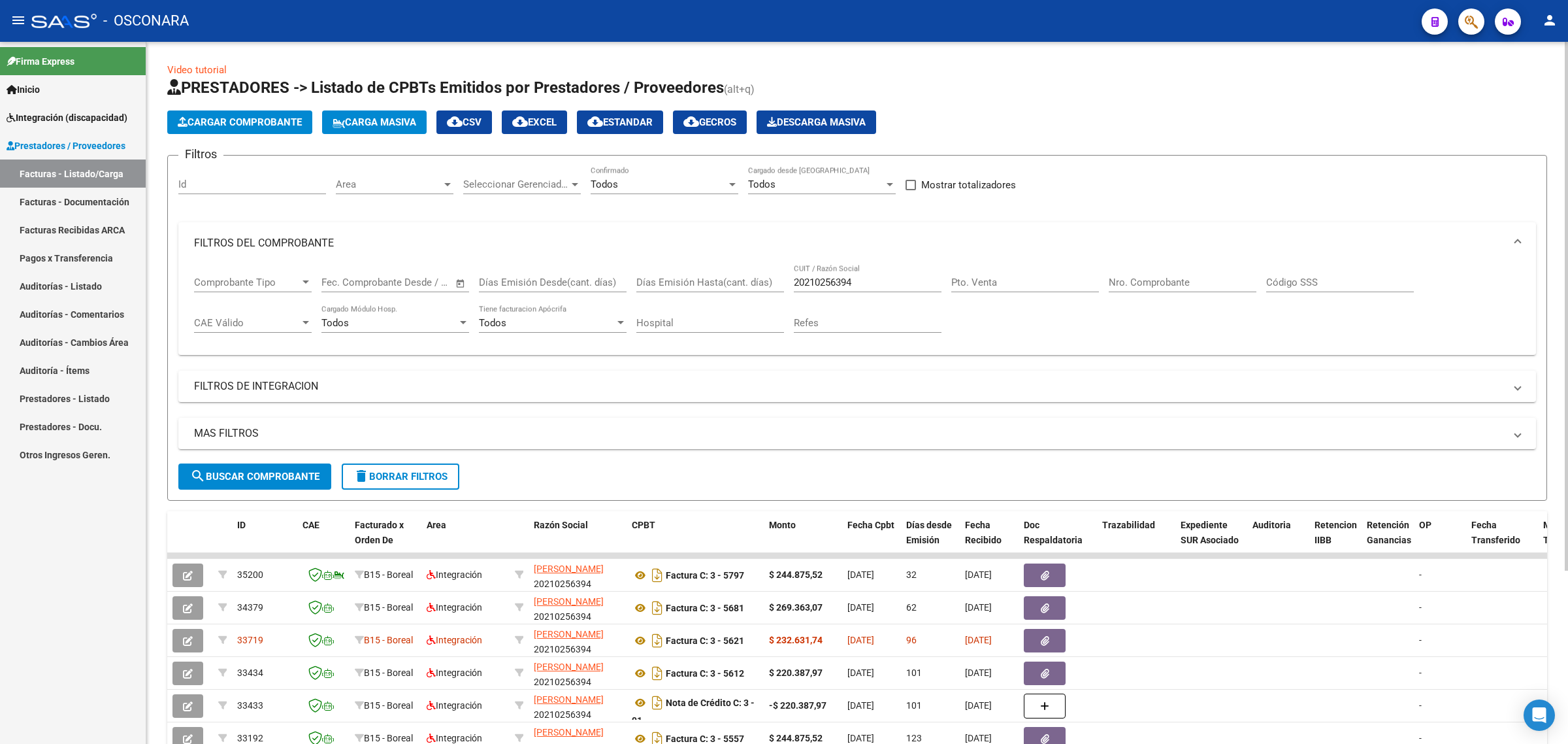
click at [222, 113] on button "Cargar Comprobante" at bounding box center [240, 122] width 145 height 24
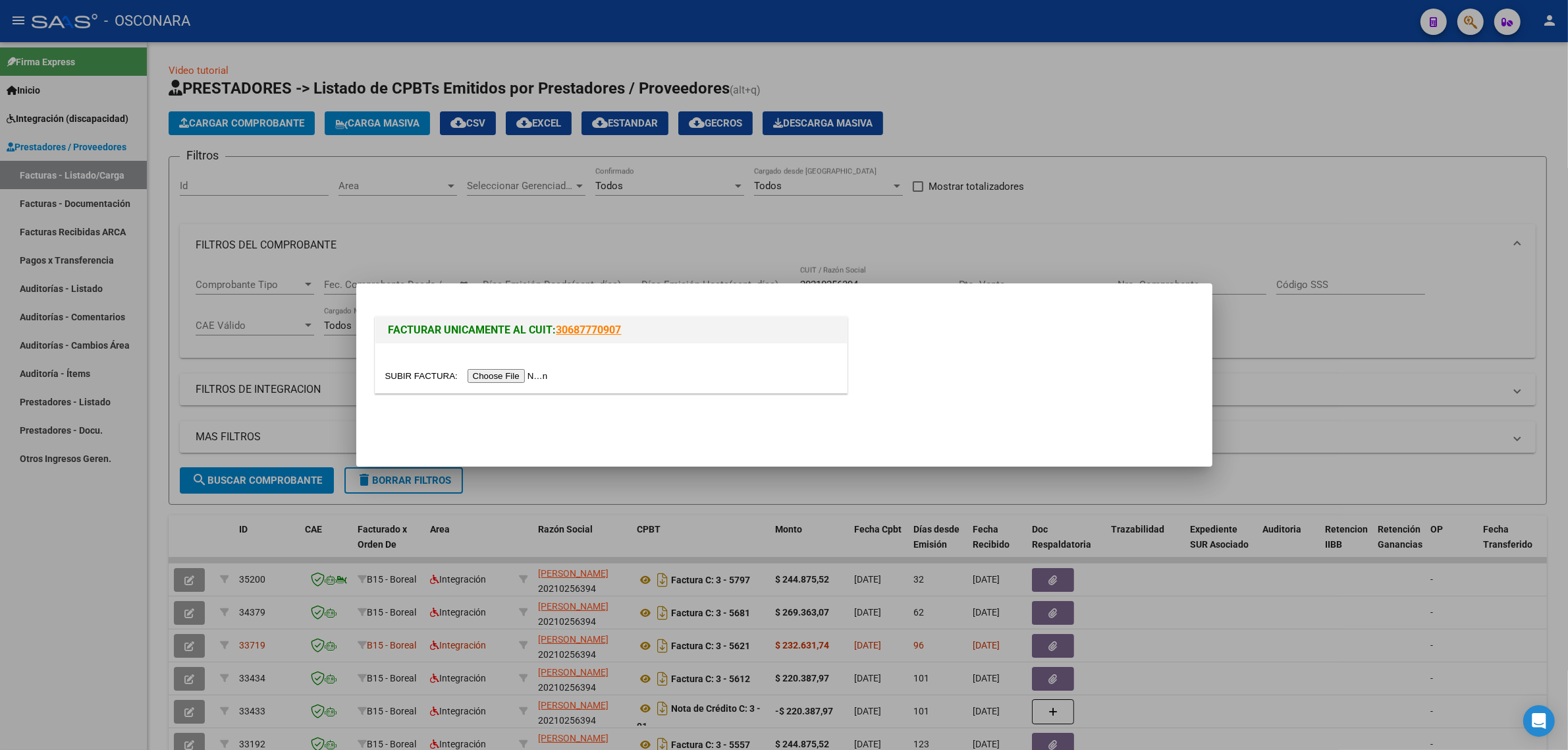
click at [501, 380] on input "file" at bounding box center [469, 376] width 167 height 14
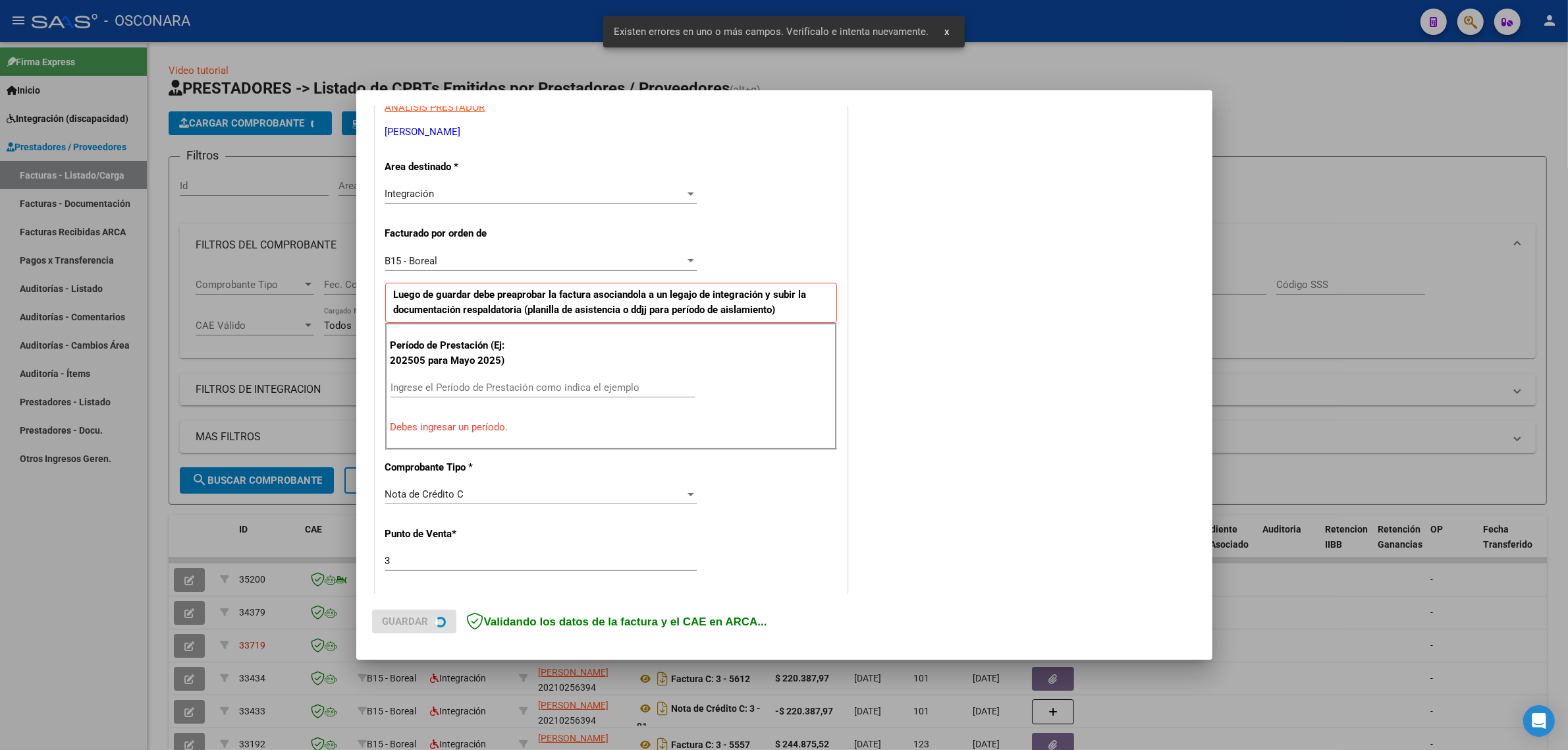
scroll to position [283, 0]
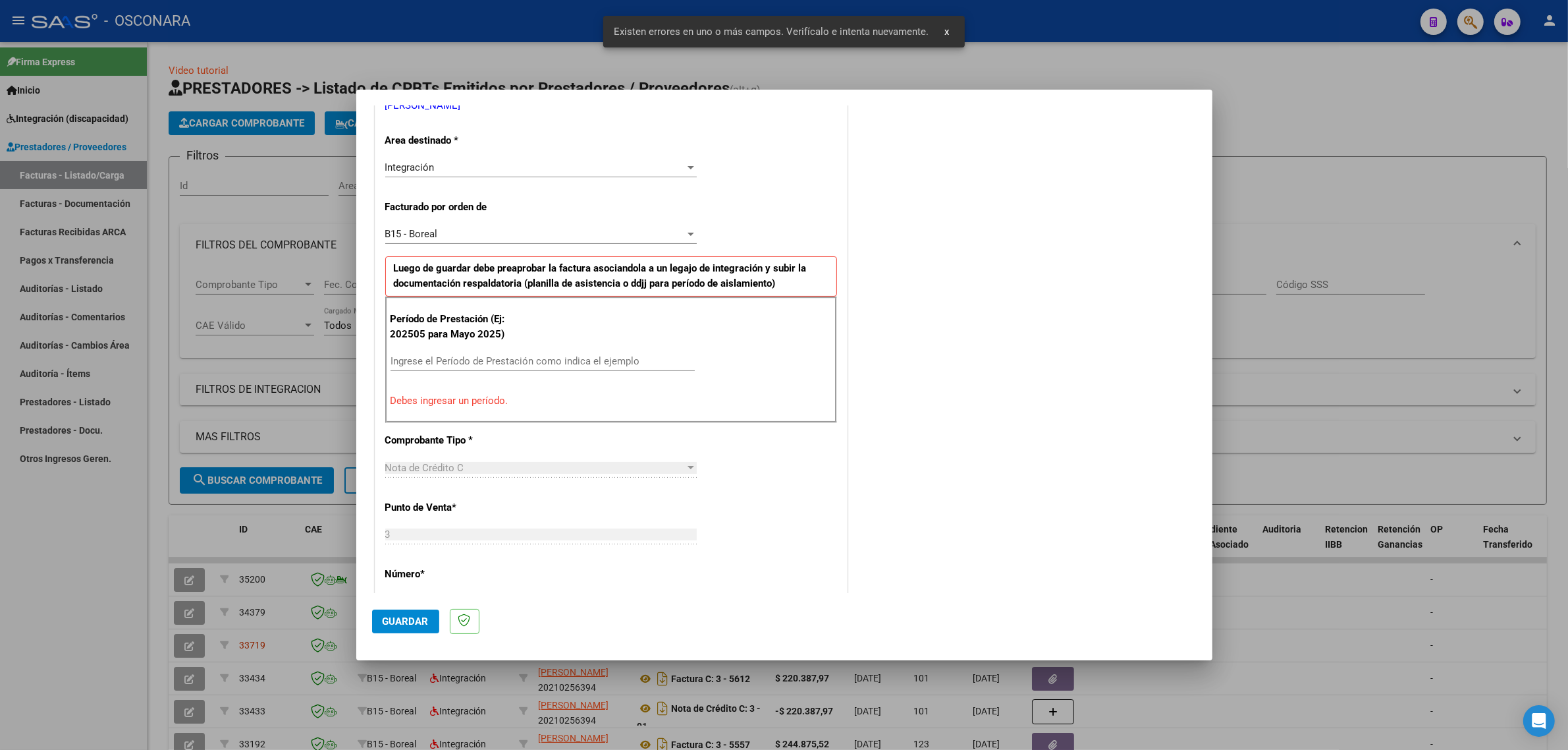
click at [448, 365] on input "Ingrese el Período de Prestación como indica el ejemplo" at bounding box center [543, 361] width 304 height 12
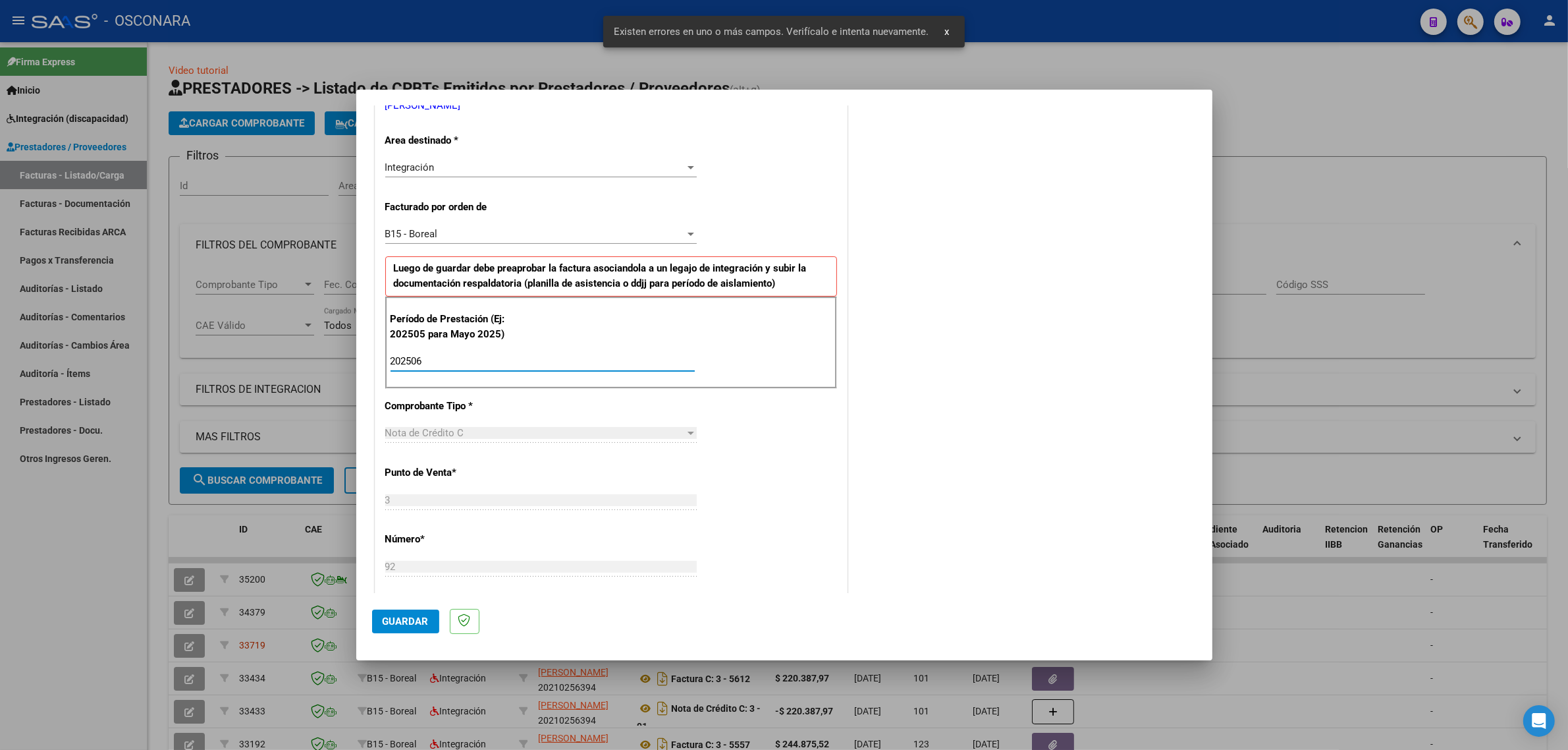
type input "202506"
click at [418, 631] on button "Guardar" at bounding box center [405, 622] width 67 height 24
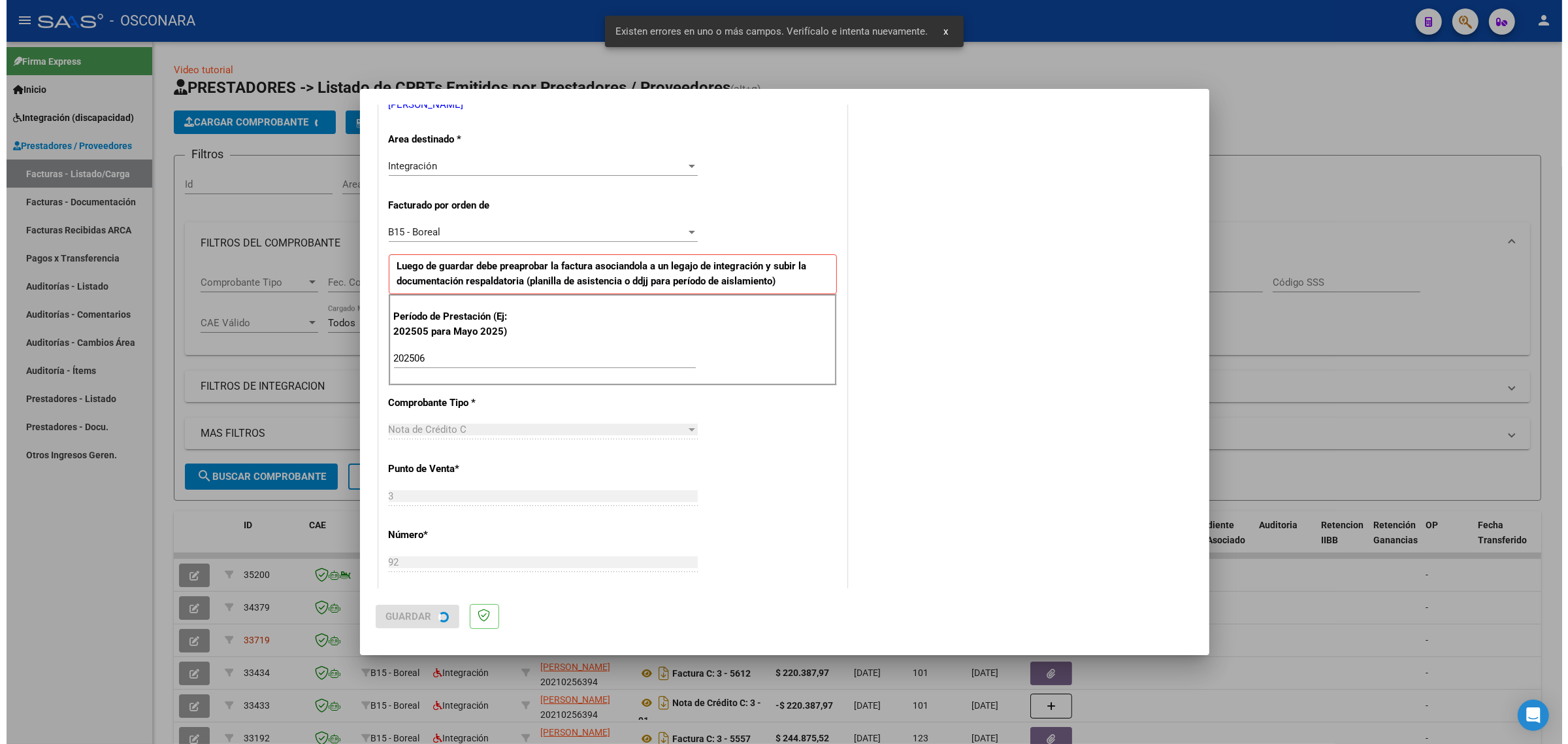
scroll to position [0, 0]
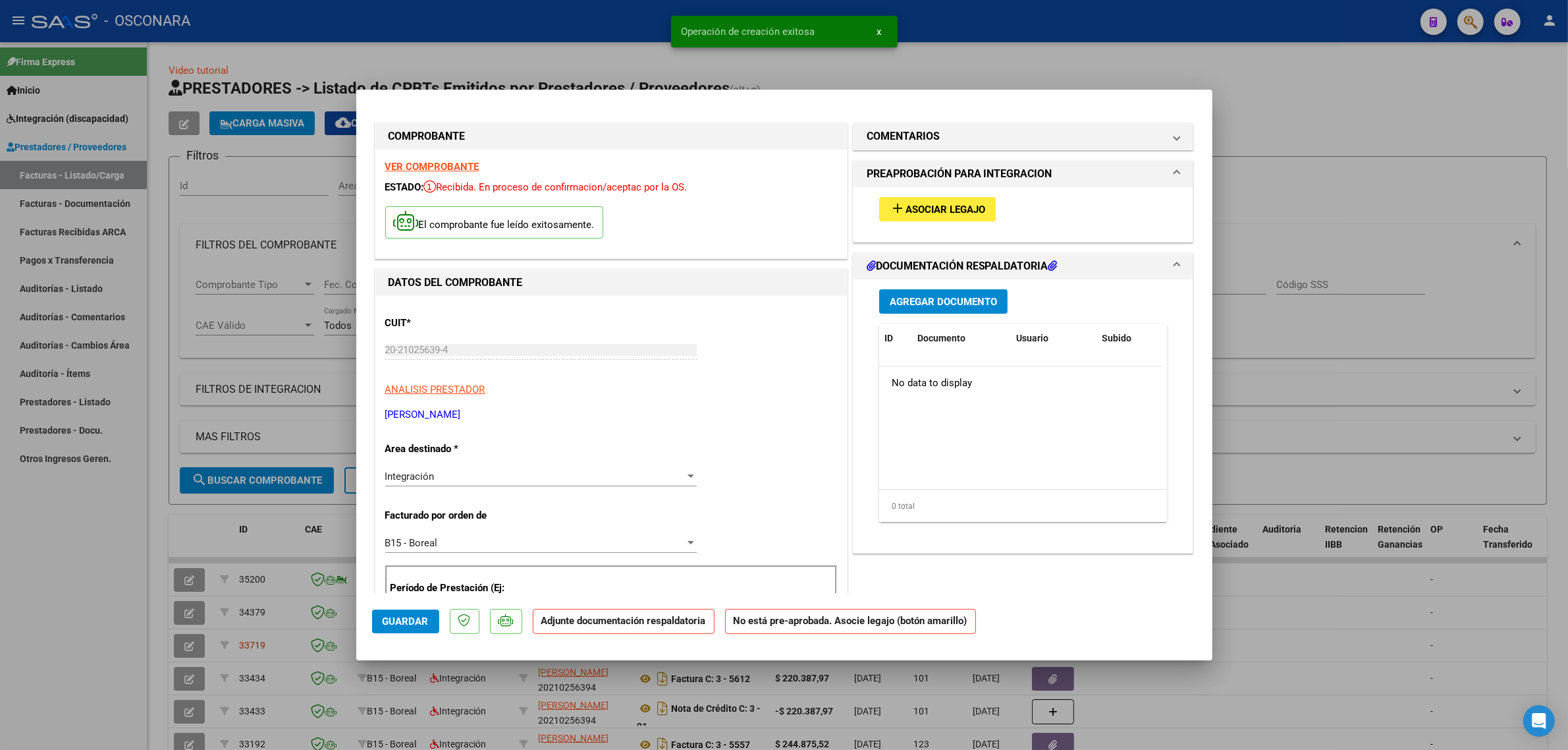
click at [916, 213] on span "Asociar Legajo" at bounding box center [945, 209] width 80 height 12
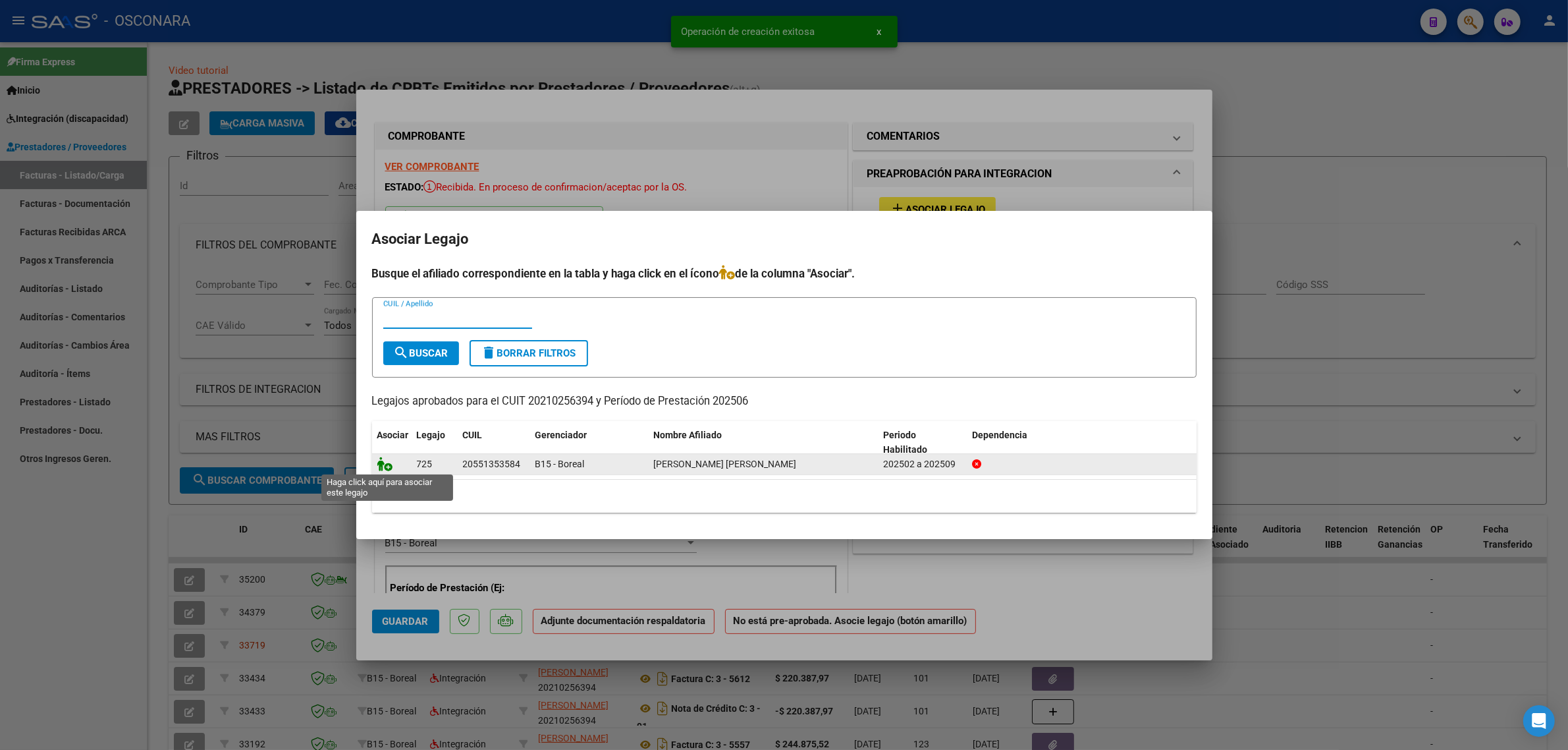
click at [384, 463] on icon at bounding box center [385, 464] width 15 height 15
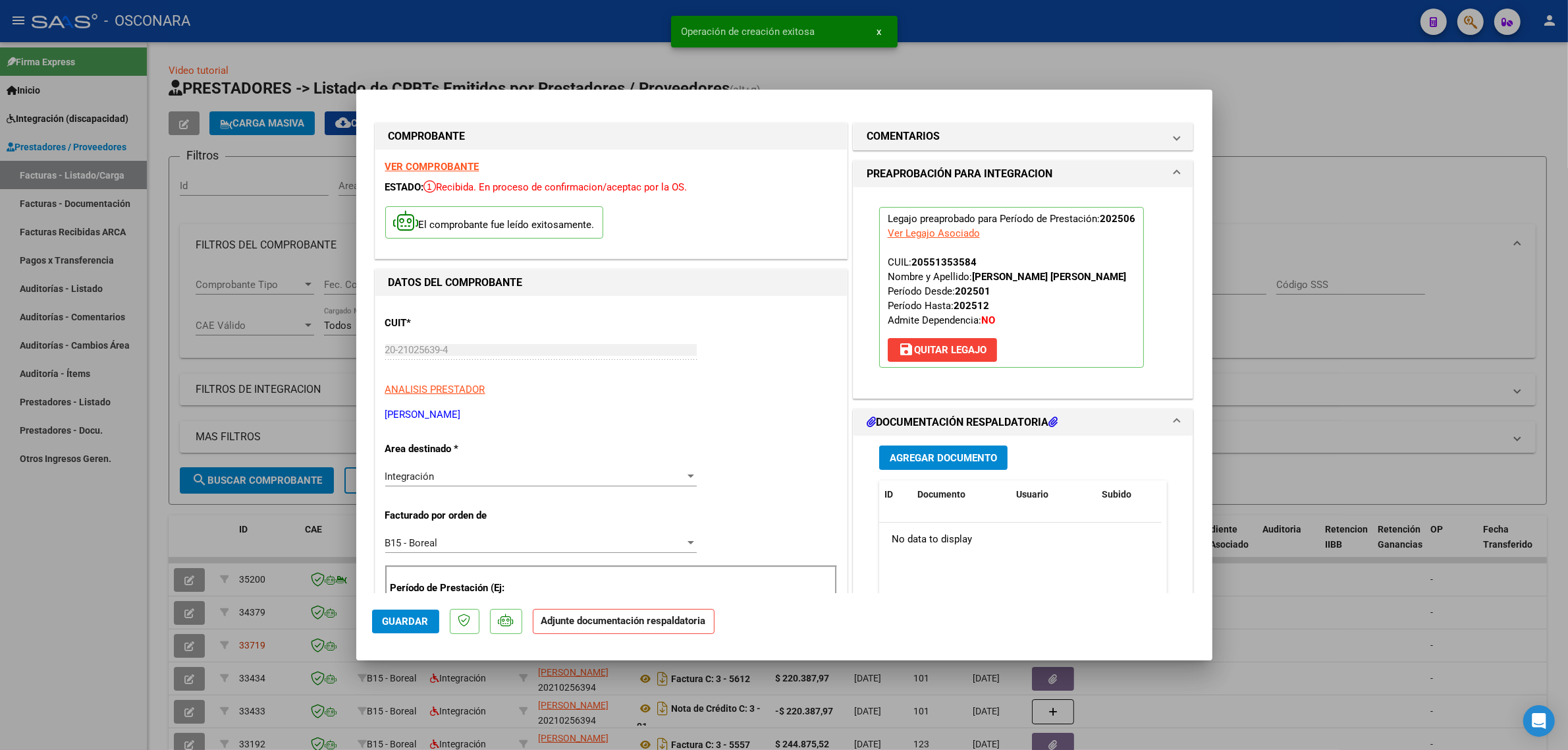
click at [899, 150] on mat-expansion-panel "COMENTARIOS Comentarios del Prestador / Gerenciador:" at bounding box center [1023, 136] width 341 height 27
click at [918, 146] on mat-expansion-panel-header "COMENTARIOS" at bounding box center [1023, 136] width 340 height 26
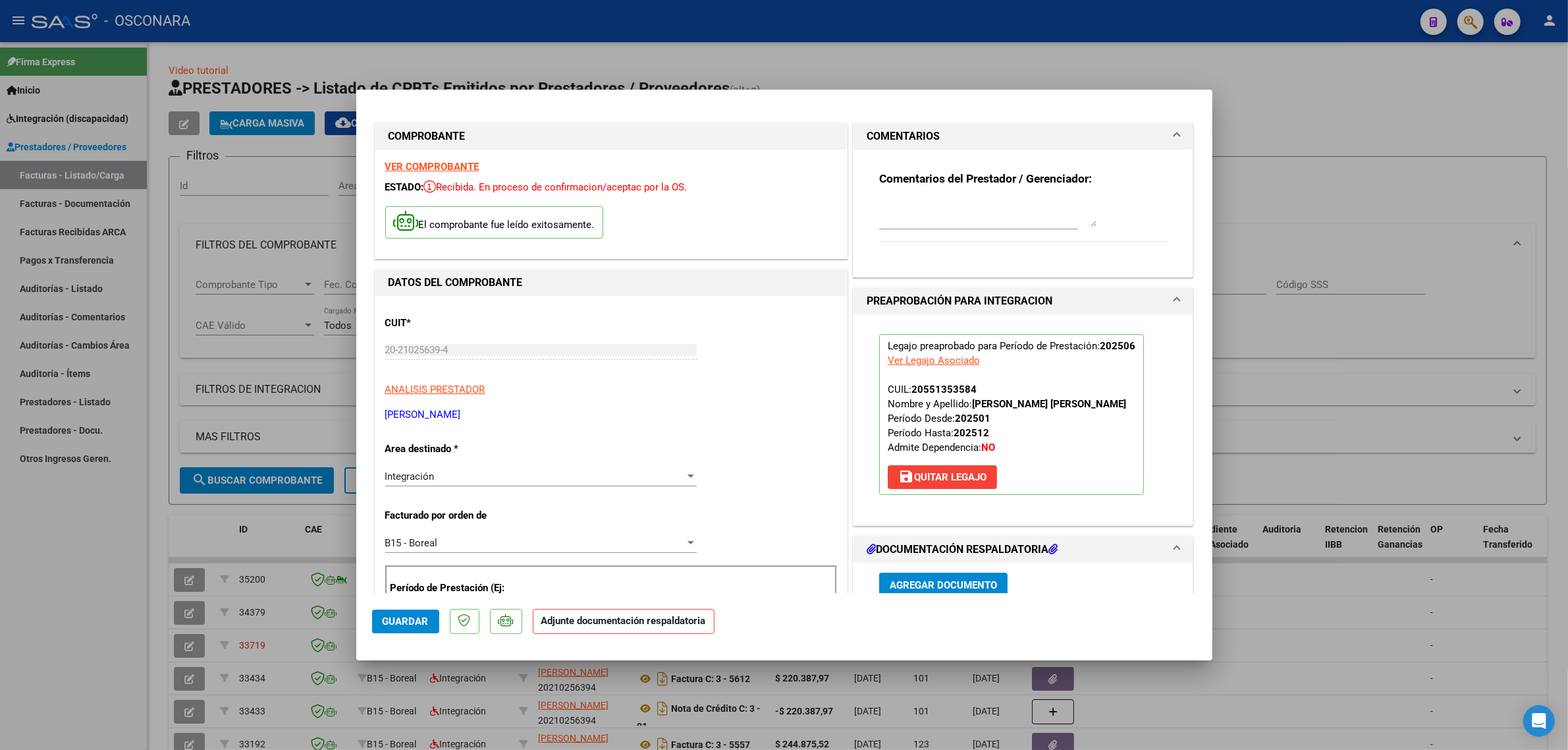
click at [911, 211] on textarea at bounding box center [987, 213] width 217 height 26
paste textarea "33719"
type textarea "ANULA FC 5621 ID 33719"
click at [415, 615] on span "Guardar" at bounding box center [406, 621] width 46 height 12
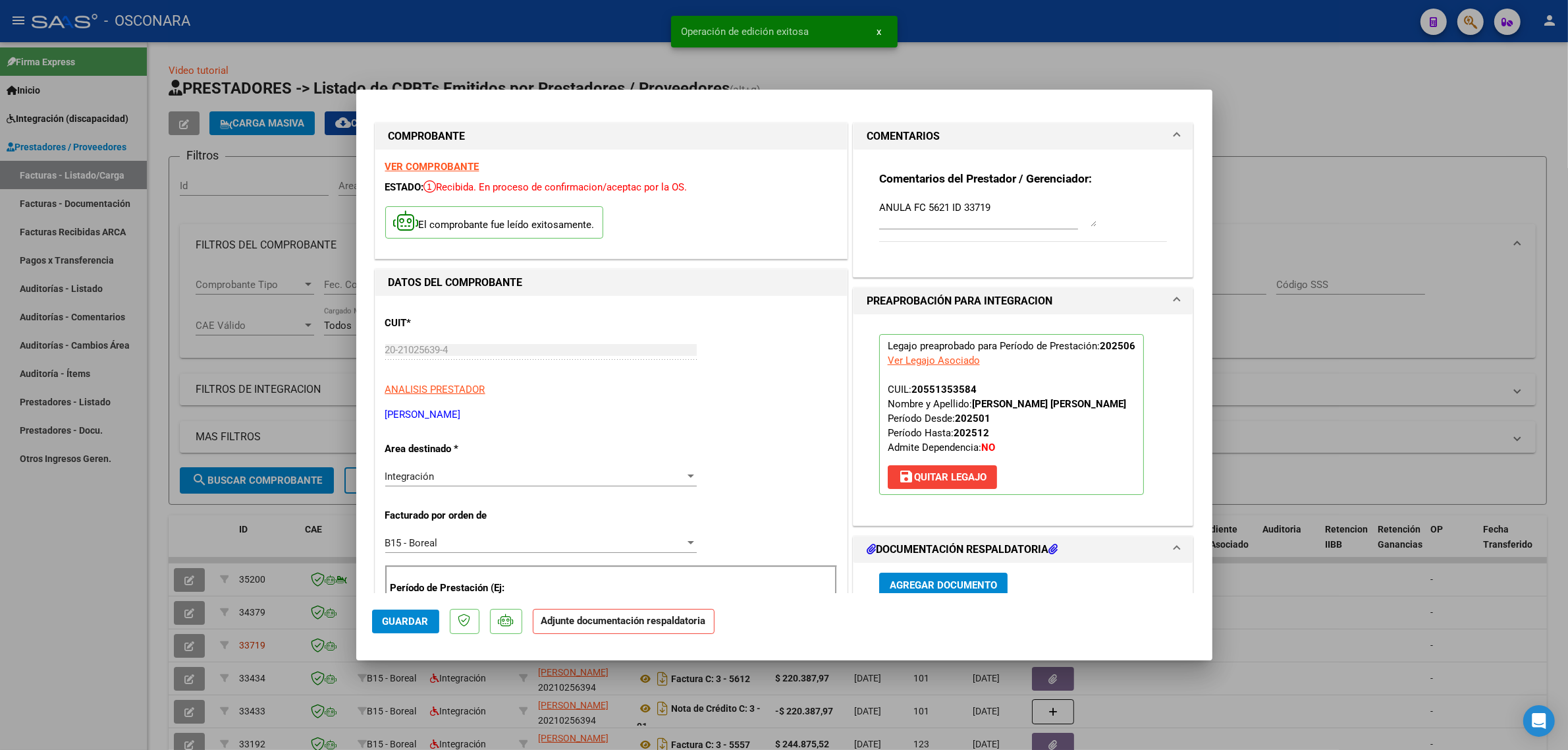
click at [258, 532] on div at bounding box center [784, 375] width 1568 height 750
type input "$ 0,00"
